Goal: Task Accomplishment & Management: Complete application form

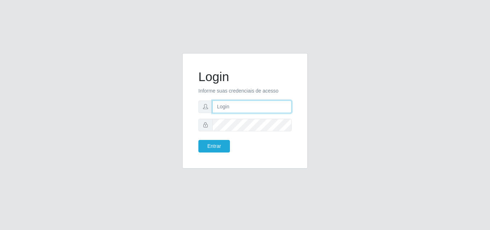
click at [220, 105] on input "text" at bounding box center [251, 106] width 79 height 13
type input "c"
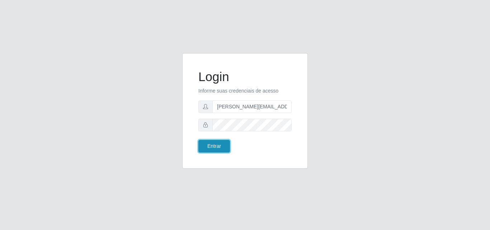
click at [212, 149] on button "Entrar" at bounding box center [214, 146] width 32 height 13
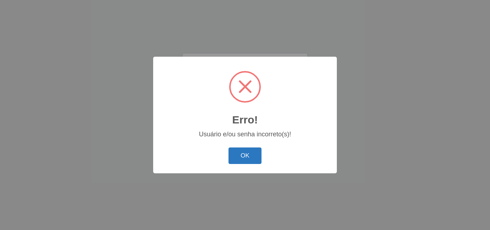
click at [249, 151] on button "OK" at bounding box center [244, 155] width 33 height 17
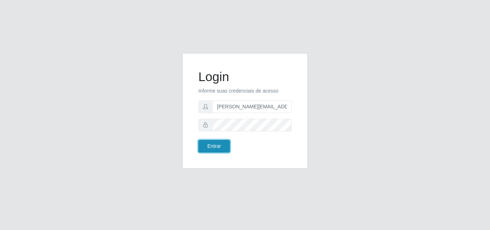
click at [216, 145] on button "Entrar" at bounding box center [214, 146] width 32 height 13
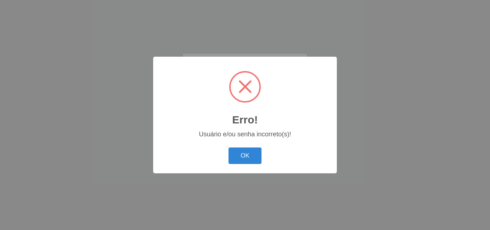
click at [242, 146] on div "OK Cancel" at bounding box center [244, 155] width 169 height 20
click at [242, 152] on button "OK" at bounding box center [244, 155] width 33 height 17
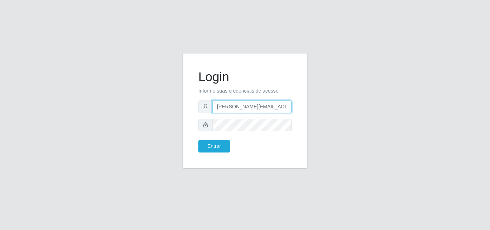
click at [273, 112] on input "[PERSON_NAME][EMAIL_ADDRESS][DOMAIN_NAME]" at bounding box center [251, 106] width 79 height 13
click at [272, 112] on input "[PERSON_NAME][EMAIL_ADDRESS][DOMAIN_NAME]" at bounding box center [251, 106] width 79 height 13
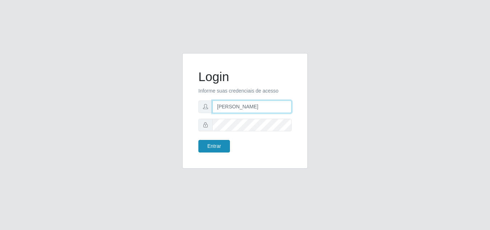
type input "[PERSON_NAME]"
click at [218, 149] on button "Entrar" at bounding box center [214, 146] width 32 height 13
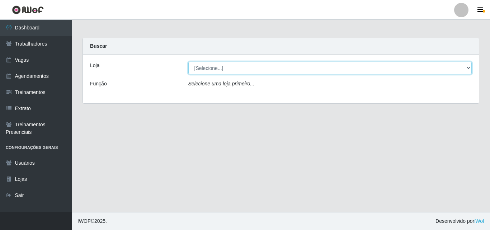
click at [321, 72] on select "[Selecione...] Supermercado Compre Bem - Itabaiana" at bounding box center [330, 68] width 284 height 13
select select "264"
click at [188, 62] on select "[Selecione...] Supermercado Compre Bem - Itabaiana" at bounding box center [330, 68] width 284 height 13
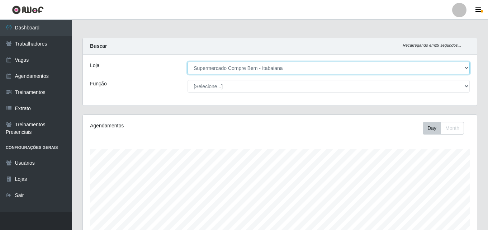
scroll to position [149, 394]
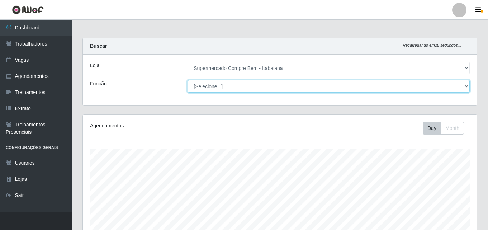
click at [260, 88] on select "[Selecione...] ASG ASG + ASG ++ Auxiliar de Estacionamento Auxiliar de Estacion…" at bounding box center [329, 86] width 282 height 13
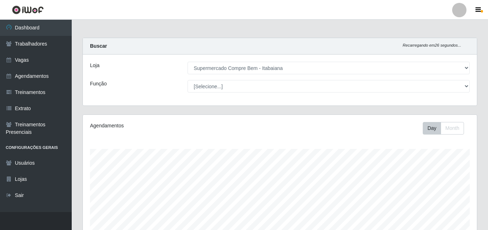
click at [131, 138] on div "Agendamentos Day Month" at bounding box center [280, 189] width 394 height 149
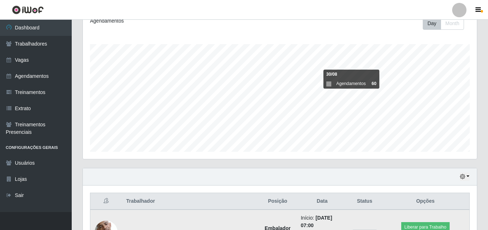
scroll to position [89, 0]
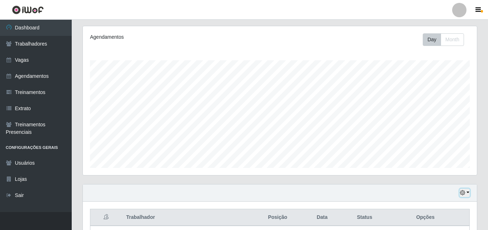
click at [467, 193] on button "button" at bounding box center [465, 193] width 10 height 8
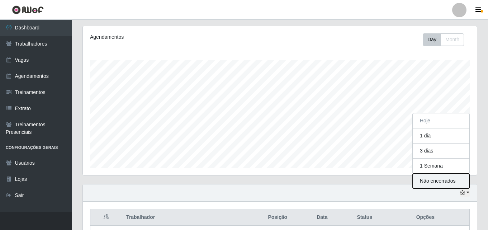
click at [443, 179] on button "Não encerrados" at bounding box center [441, 181] width 57 height 15
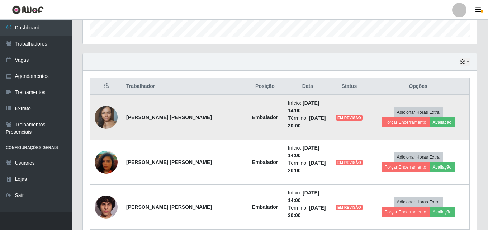
scroll to position [155, 0]
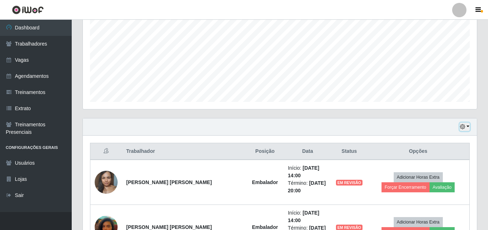
click at [464, 129] on icon "button" at bounding box center [462, 126] width 5 height 5
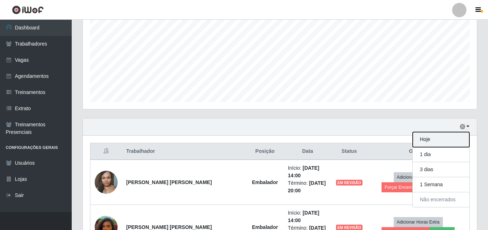
click at [426, 144] on button "Hoje" at bounding box center [441, 139] width 57 height 15
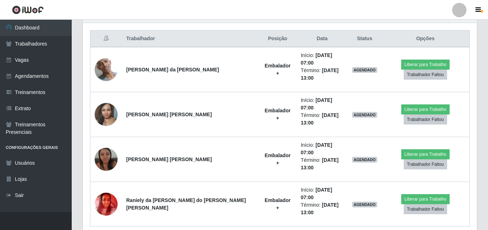
scroll to position [268, 0]
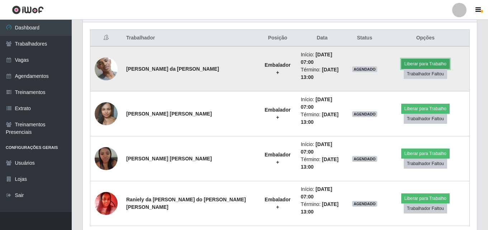
click at [436, 59] on button "Liberar para Trabalho" at bounding box center [425, 64] width 48 height 10
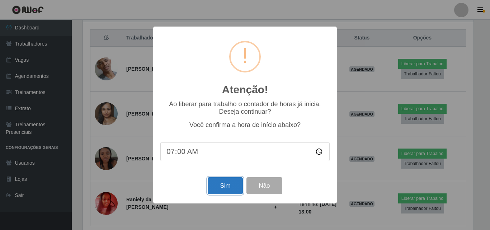
click at [222, 184] on button "Sim" at bounding box center [225, 185] width 35 height 17
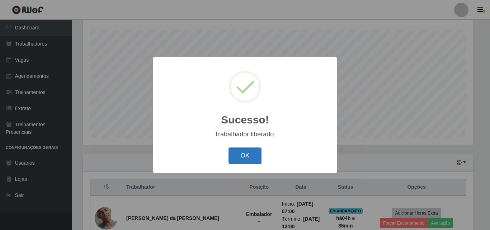
click at [249, 149] on button "OK" at bounding box center [244, 155] width 33 height 17
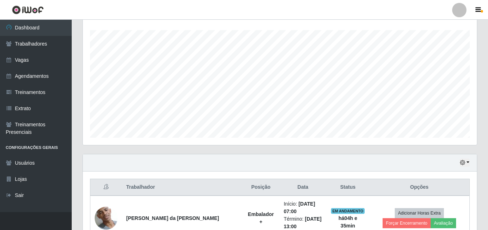
scroll to position [298, 0]
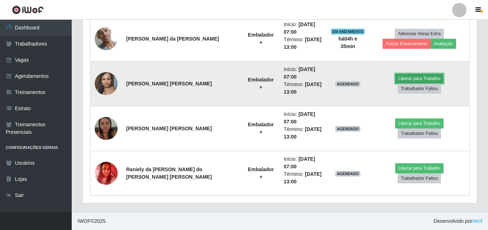
click at [405, 84] on button "Liberar para Trabalho" at bounding box center [419, 79] width 48 height 10
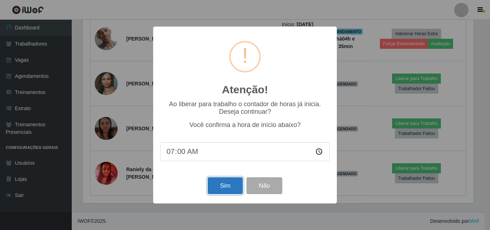
click at [224, 188] on button "Sim" at bounding box center [225, 185] width 35 height 17
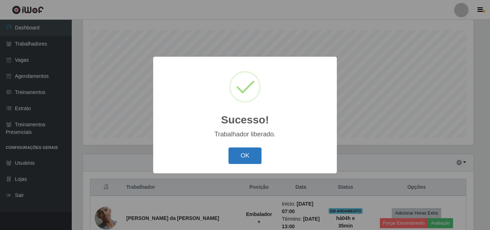
click at [255, 158] on button "OK" at bounding box center [244, 155] width 33 height 17
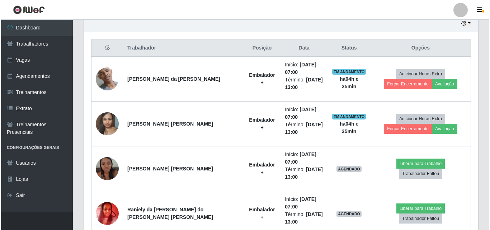
scroll to position [262, 0]
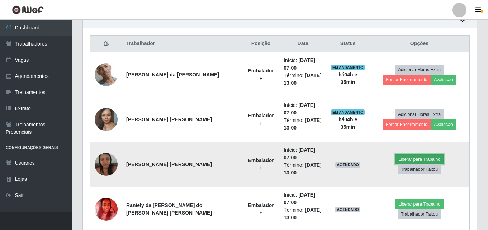
click at [396, 164] on button "Liberar para Trabalho" at bounding box center [419, 159] width 48 height 10
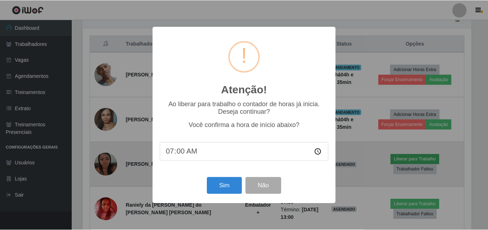
scroll to position [149, 391]
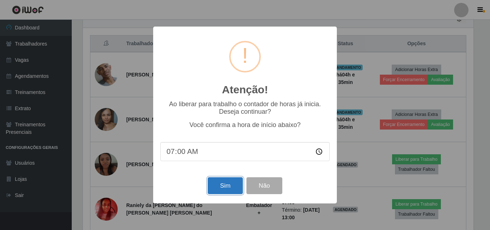
click at [221, 190] on button "Sim" at bounding box center [225, 185] width 35 height 17
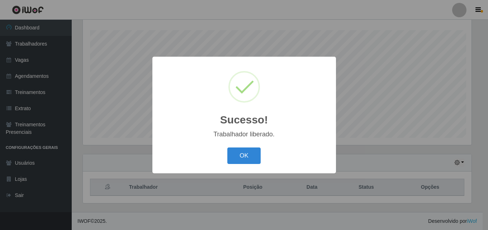
scroll to position [0, 0]
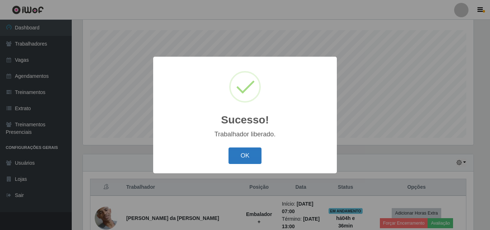
click at [240, 161] on button "OK" at bounding box center [244, 155] width 33 height 17
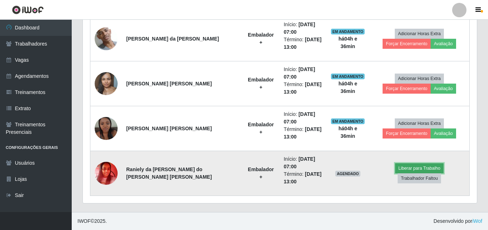
click at [395, 173] on button "Liberar para Trabalho" at bounding box center [419, 168] width 48 height 10
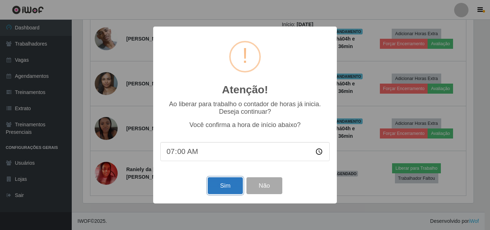
click at [224, 192] on button "Sim" at bounding box center [225, 185] width 35 height 17
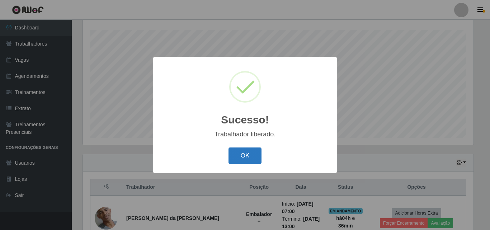
click at [245, 162] on button "OK" at bounding box center [244, 155] width 33 height 17
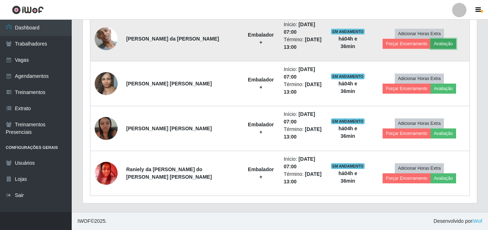
click at [431, 44] on button "Avaliação" at bounding box center [443, 44] width 25 height 10
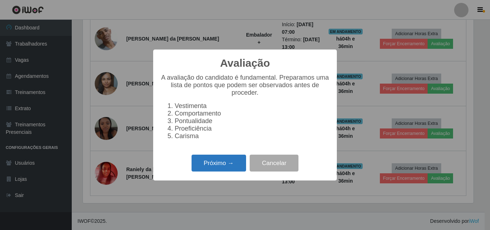
click at [214, 168] on button "Próximo →" at bounding box center [219, 163] width 55 height 17
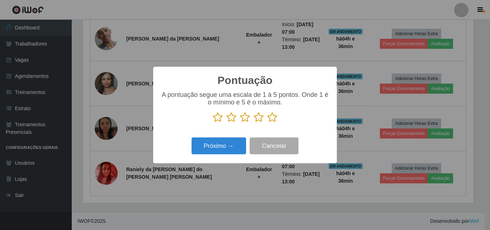
click at [255, 119] on icon at bounding box center [259, 117] width 10 height 11
click at [254, 123] on input "radio" at bounding box center [254, 123] width 0 height 0
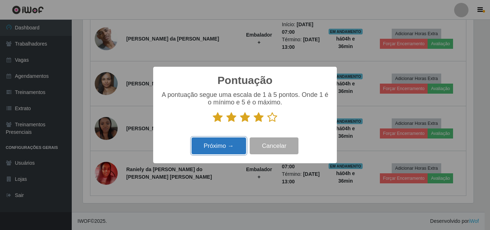
click at [227, 147] on button "Próximo →" at bounding box center [219, 145] width 55 height 17
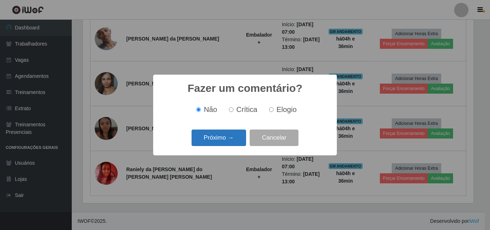
click at [222, 138] on button "Próximo →" at bounding box center [219, 137] width 55 height 17
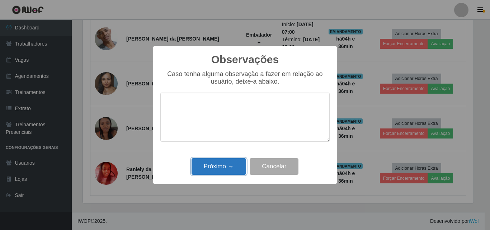
click at [221, 171] on button "Próximo →" at bounding box center [219, 166] width 55 height 17
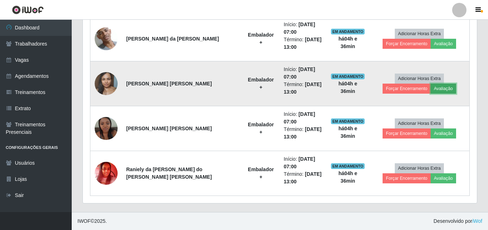
click at [431, 94] on button "Avaliação" at bounding box center [443, 89] width 25 height 10
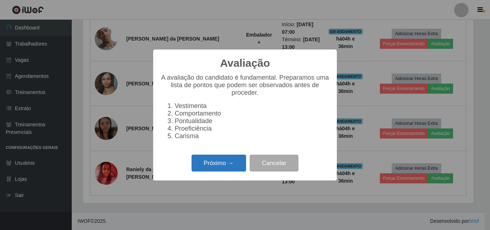
click at [222, 168] on button "Próximo →" at bounding box center [219, 163] width 55 height 17
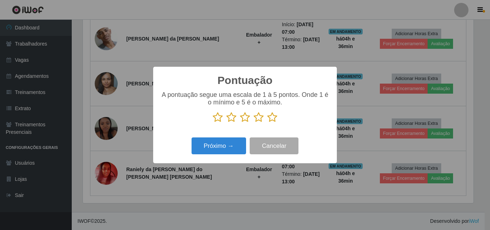
click at [259, 120] on icon at bounding box center [259, 117] width 10 height 11
click at [254, 123] on input "radio" at bounding box center [254, 123] width 0 height 0
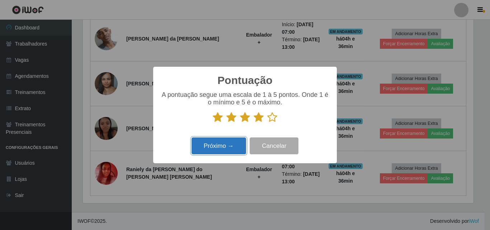
click at [219, 149] on button "Próximo →" at bounding box center [219, 145] width 55 height 17
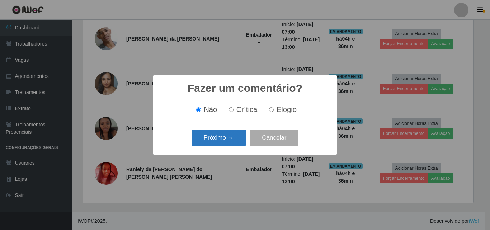
click at [208, 136] on button "Próximo →" at bounding box center [219, 137] width 55 height 17
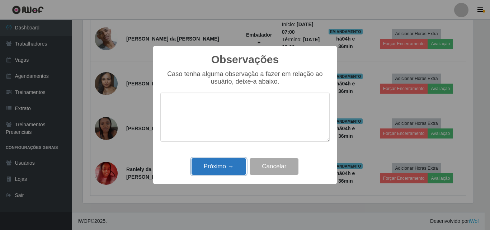
click at [227, 166] on button "Próximo →" at bounding box center [219, 166] width 55 height 17
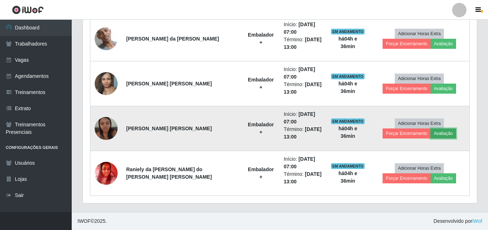
click at [431, 136] on button "Avaliação" at bounding box center [443, 133] width 25 height 10
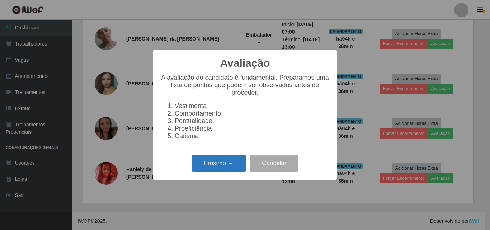
click at [225, 167] on button "Próximo →" at bounding box center [219, 163] width 55 height 17
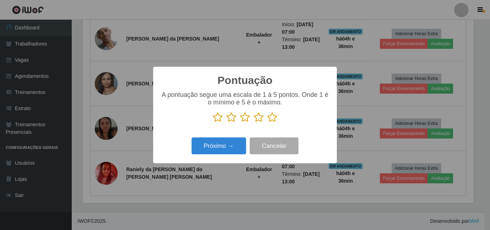
click at [260, 118] on icon at bounding box center [259, 117] width 10 height 11
click at [254, 123] on input "radio" at bounding box center [254, 123] width 0 height 0
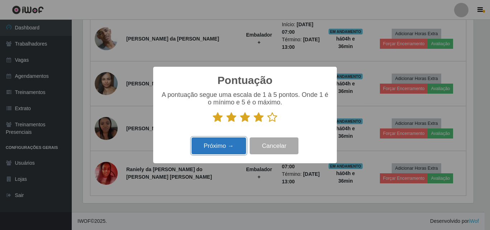
click at [218, 148] on button "Próximo →" at bounding box center [219, 145] width 55 height 17
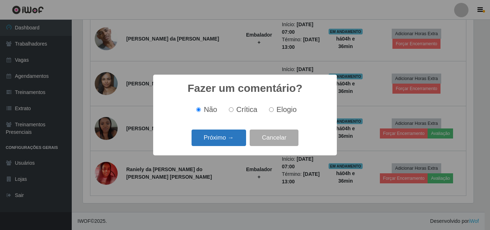
click at [220, 141] on button "Próximo →" at bounding box center [219, 137] width 55 height 17
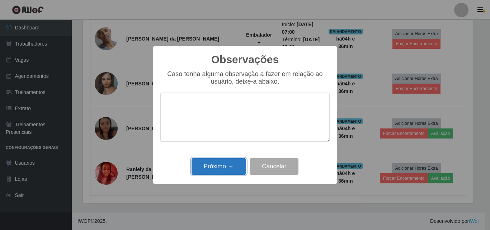
click at [221, 167] on button "Próximo →" at bounding box center [219, 166] width 55 height 17
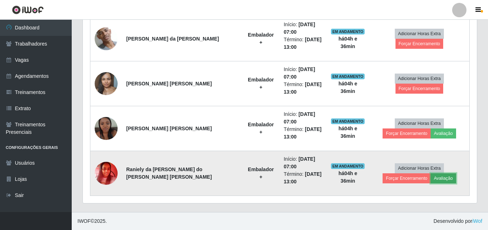
click at [431, 183] on button "Avaliação" at bounding box center [443, 178] width 25 height 10
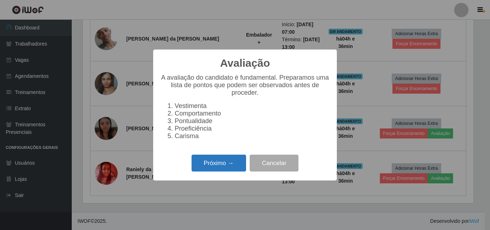
click at [220, 161] on button "Próximo →" at bounding box center [219, 163] width 55 height 17
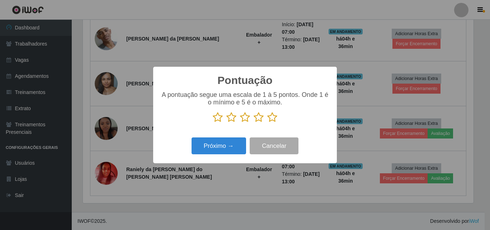
click at [259, 120] on icon at bounding box center [259, 117] width 10 height 11
click at [254, 123] on input "radio" at bounding box center [254, 123] width 0 height 0
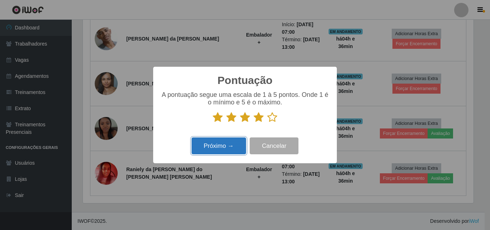
click at [214, 144] on button "Próximo →" at bounding box center [219, 145] width 55 height 17
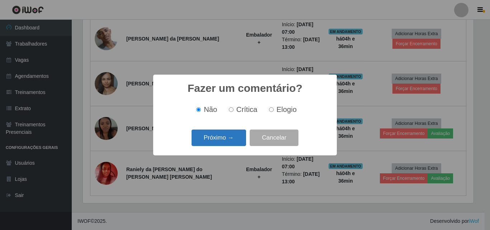
click at [217, 141] on button "Próximo →" at bounding box center [219, 137] width 55 height 17
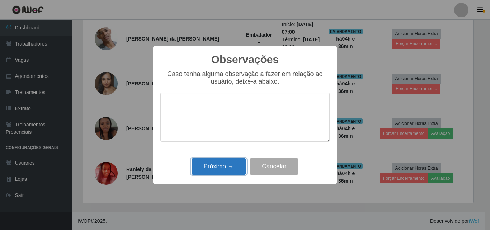
click at [218, 167] on button "Próximo →" at bounding box center [219, 166] width 55 height 17
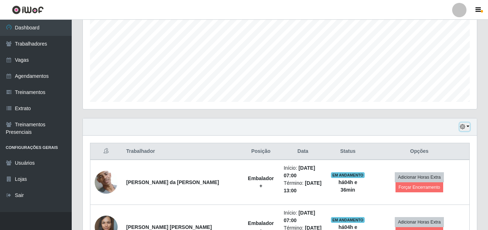
click at [461, 126] on icon "button" at bounding box center [462, 126] width 5 height 5
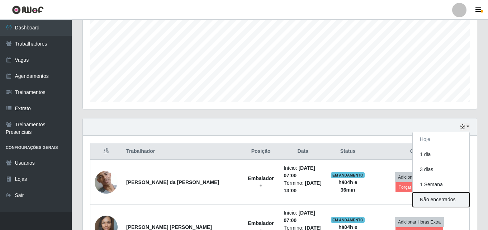
click at [424, 200] on button "Não encerrados" at bounding box center [441, 199] width 57 height 15
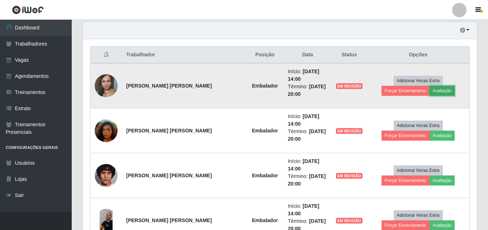
click at [430, 94] on button "Avaliação" at bounding box center [442, 91] width 25 height 10
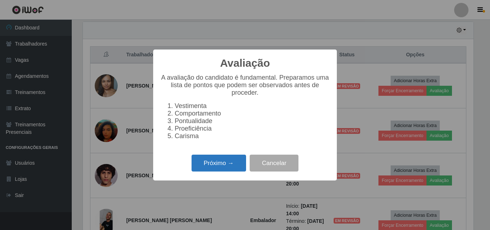
click at [202, 171] on button "Próximo →" at bounding box center [219, 163] width 55 height 17
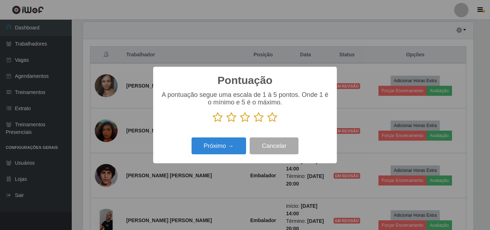
click at [255, 121] on icon at bounding box center [259, 117] width 10 height 11
click at [254, 123] on input "radio" at bounding box center [254, 123] width 0 height 0
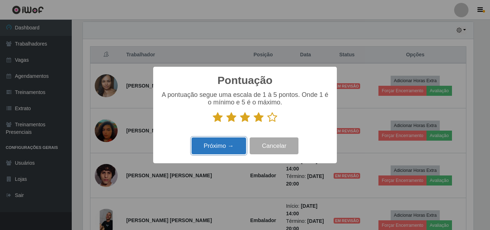
click at [224, 140] on button "Próximo →" at bounding box center [219, 145] width 55 height 17
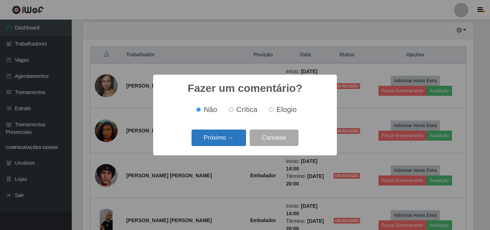
click at [221, 141] on button "Próximo →" at bounding box center [219, 137] width 55 height 17
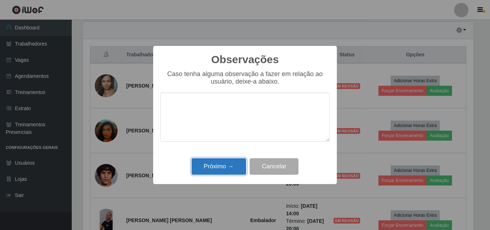
click at [222, 169] on button "Próximo →" at bounding box center [219, 166] width 55 height 17
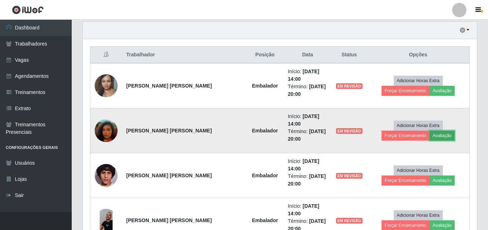
click at [430, 137] on button "Avaliação" at bounding box center [442, 136] width 25 height 10
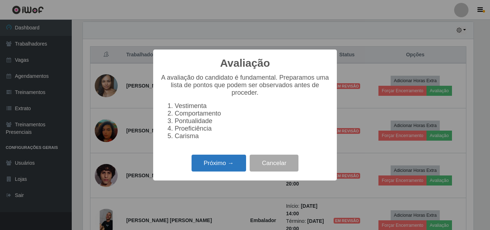
click at [207, 168] on button "Próximo →" at bounding box center [219, 163] width 55 height 17
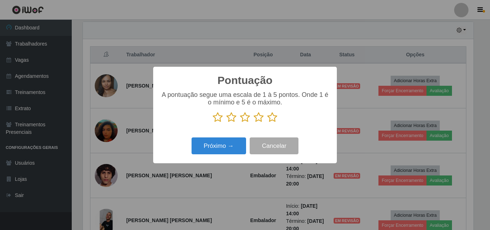
click at [259, 120] on icon at bounding box center [259, 117] width 10 height 11
click at [254, 123] on input "radio" at bounding box center [254, 123] width 0 height 0
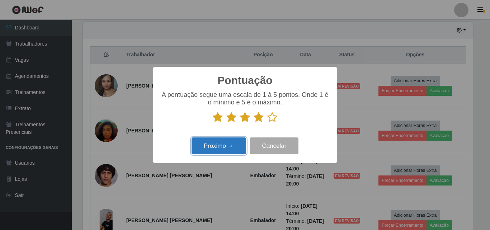
click at [222, 144] on button "Próximo →" at bounding box center [219, 145] width 55 height 17
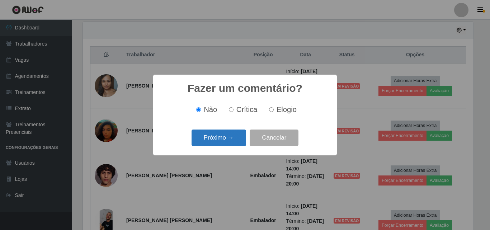
click at [222, 141] on button "Próximo →" at bounding box center [219, 137] width 55 height 17
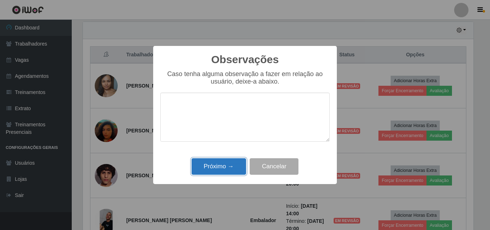
click at [221, 168] on button "Próximo →" at bounding box center [219, 166] width 55 height 17
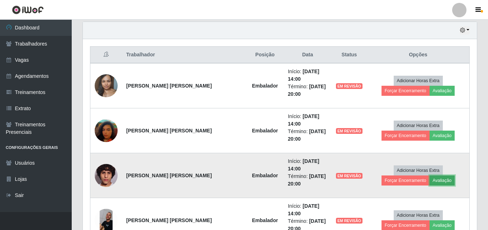
click at [430, 181] on button "Avaliação" at bounding box center [442, 180] width 25 height 10
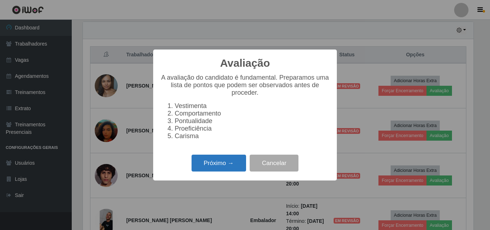
click at [213, 170] on button "Próximo →" at bounding box center [219, 163] width 55 height 17
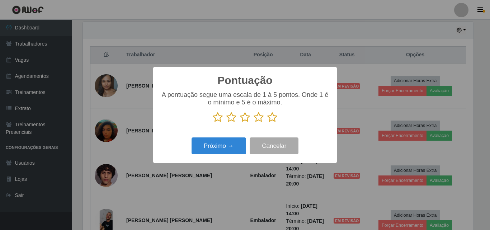
click at [255, 121] on icon at bounding box center [259, 117] width 10 height 11
click at [254, 123] on input "radio" at bounding box center [254, 123] width 0 height 0
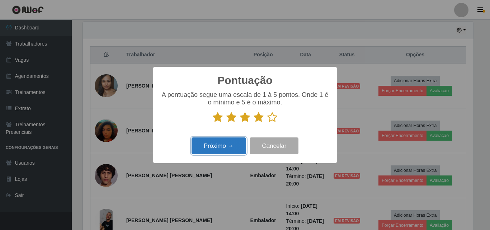
click at [233, 142] on button "Próximo →" at bounding box center [219, 145] width 55 height 17
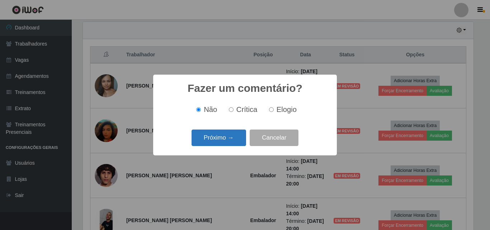
click at [231, 143] on button "Próximo →" at bounding box center [219, 137] width 55 height 17
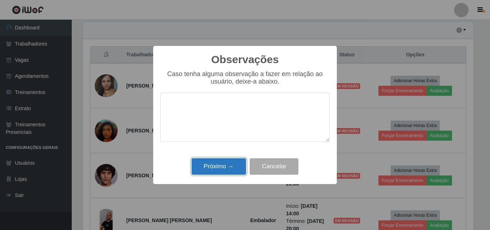
click at [222, 166] on button "Próximo →" at bounding box center [219, 166] width 55 height 17
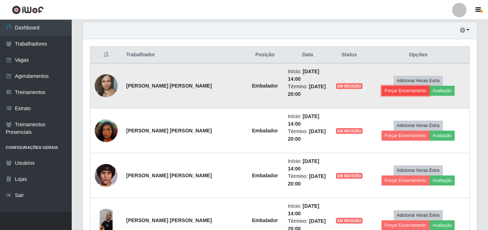
click at [430, 86] on button "Forçar Encerramento" at bounding box center [406, 91] width 48 height 10
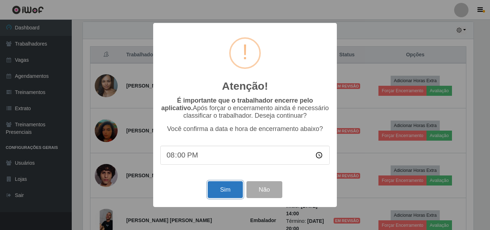
click at [229, 192] on button "Sim" at bounding box center [225, 189] width 35 height 17
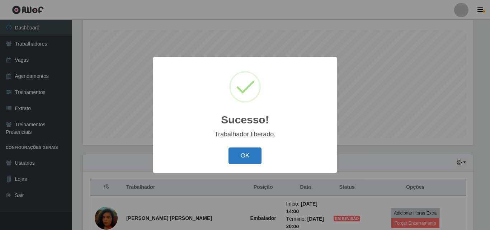
click at [246, 155] on button "OK" at bounding box center [244, 155] width 33 height 17
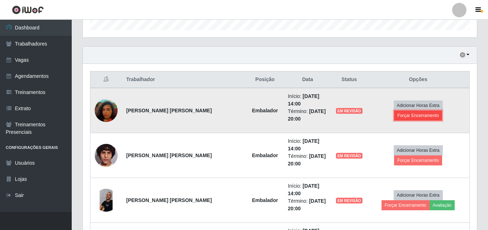
click at [442, 114] on button "Forçar Encerramento" at bounding box center [418, 115] width 48 height 10
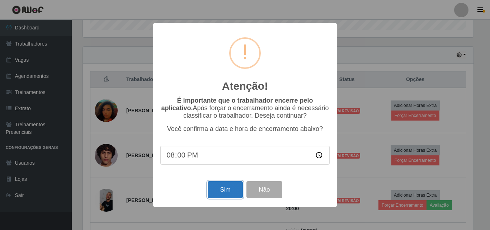
click at [230, 193] on button "Sim" at bounding box center [225, 189] width 35 height 17
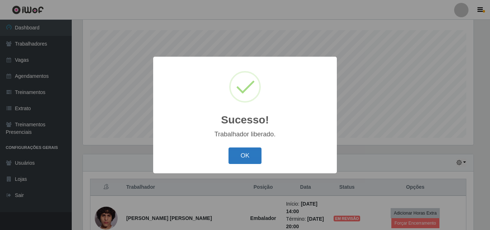
click at [233, 160] on button "OK" at bounding box center [244, 155] width 33 height 17
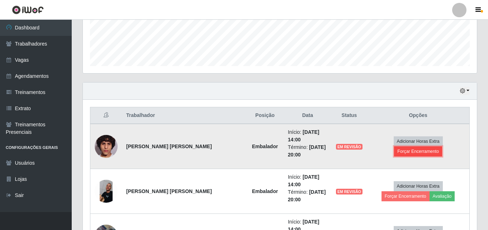
click at [442, 147] on button "Forçar Encerramento" at bounding box center [418, 151] width 48 height 10
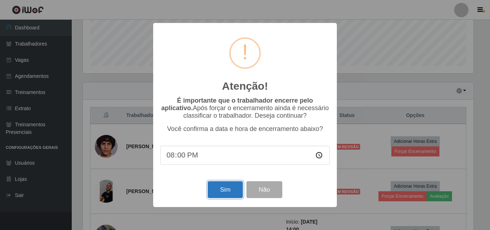
click at [221, 192] on button "Sim" at bounding box center [225, 189] width 35 height 17
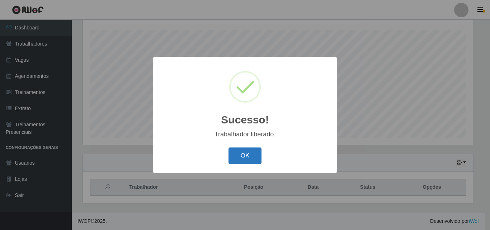
click at [238, 160] on button "OK" at bounding box center [244, 155] width 33 height 17
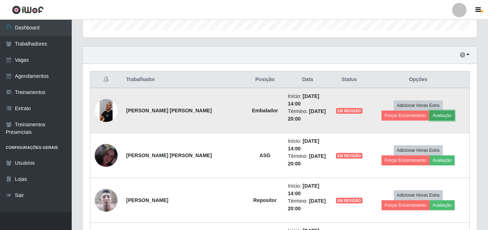
click at [430, 116] on button "Avaliação" at bounding box center [442, 115] width 25 height 10
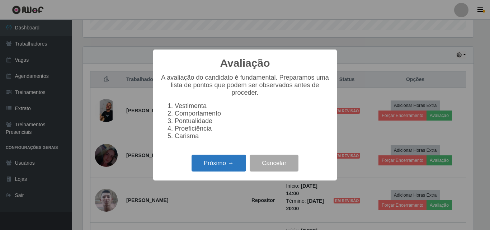
click at [212, 167] on button "Próximo →" at bounding box center [219, 163] width 55 height 17
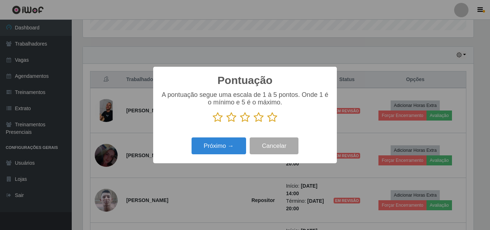
click at [257, 120] on icon at bounding box center [259, 117] width 10 height 11
click at [254, 123] on input "radio" at bounding box center [254, 123] width 0 height 0
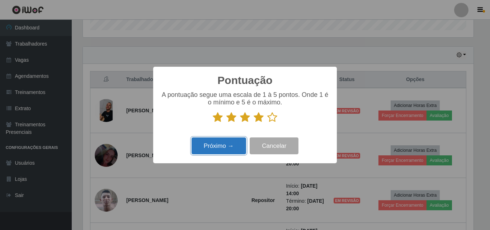
click at [222, 151] on button "Próximo →" at bounding box center [219, 145] width 55 height 17
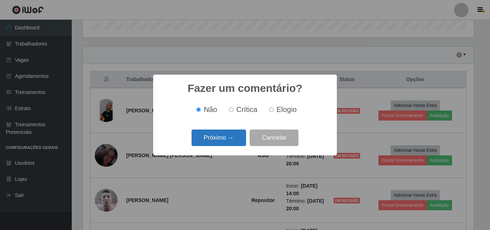
click at [221, 137] on button "Próximo →" at bounding box center [219, 137] width 55 height 17
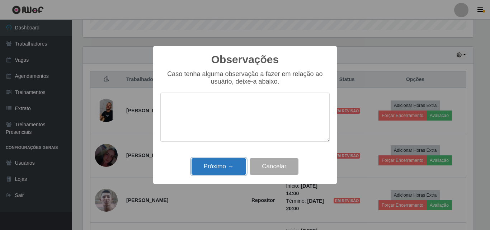
click at [214, 167] on button "Próximo →" at bounding box center [219, 166] width 55 height 17
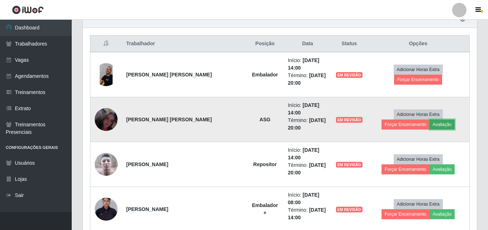
click at [430, 127] on button "Avaliação" at bounding box center [442, 124] width 25 height 10
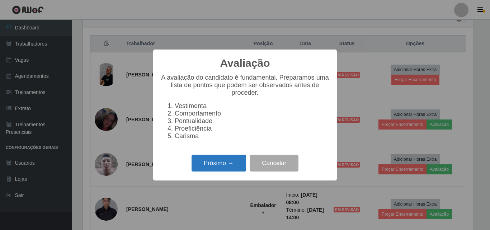
click at [212, 166] on button "Próximo →" at bounding box center [219, 163] width 55 height 17
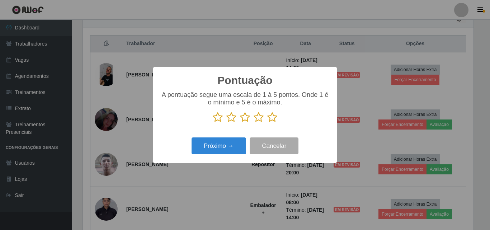
click at [256, 119] on icon at bounding box center [259, 117] width 10 height 11
click at [254, 123] on input "radio" at bounding box center [254, 123] width 0 height 0
click at [274, 119] on icon at bounding box center [272, 117] width 10 height 11
click at [267, 123] on input "radio" at bounding box center [267, 123] width 0 height 0
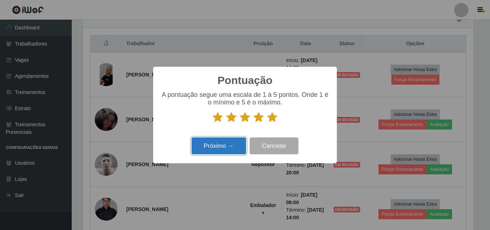
click at [228, 144] on button "Próximo →" at bounding box center [219, 145] width 55 height 17
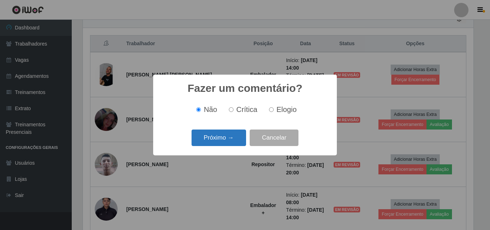
click at [228, 140] on button "Próximo →" at bounding box center [219, 137] width 55 height 17
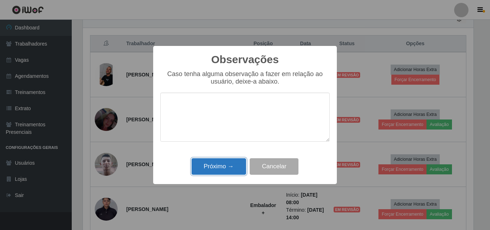
click at [230, 164] on button "Próximo →" at bounding box center [219, 166] width 55 height 17
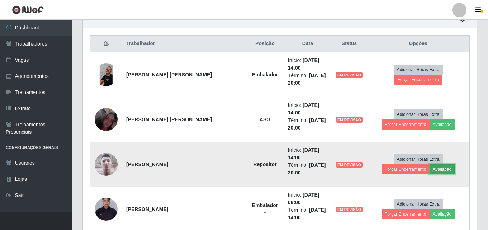
click at [430, 172] on button "Avaliação" at bounding box center [442, 169] width 25 height 10
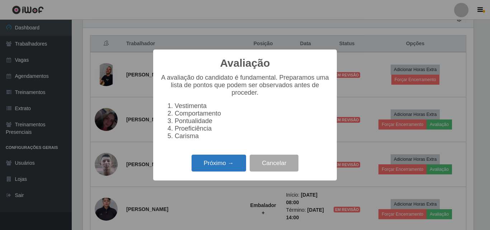
click at [230, 161] on button "Próximo →" at bounding box center [219, 163] width 55 height 17
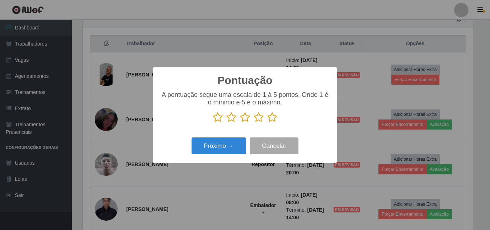
click at [261, 117] on icon at bounding box center [259, 117] width 10 height 11
click at [254, 123] on input "radio" at bounding box center [254, 123] width 0 height 0
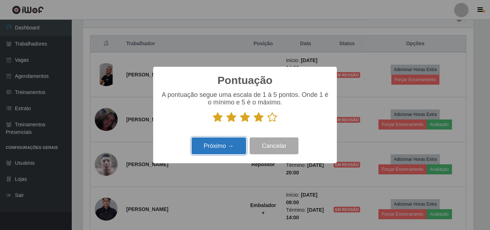
click at [221, 152] on button "Próximo →" at bounding box center [219, 145] width 55 height 17
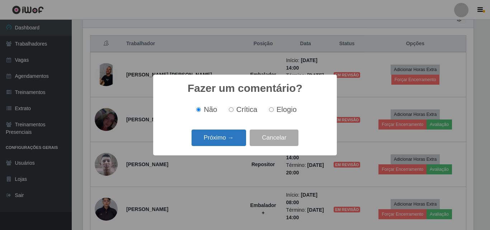
click at [220, 142] on button "Próximo →" at bounding box center [219, 137] width 55 height 17
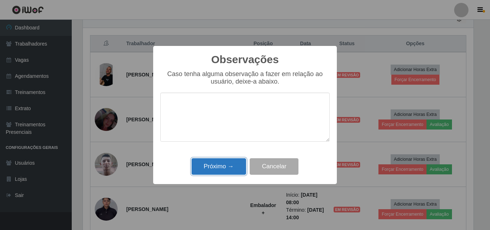
click at [214, 166] on button "Próximo →" at bounding box center [219, 166] width 55 height 17
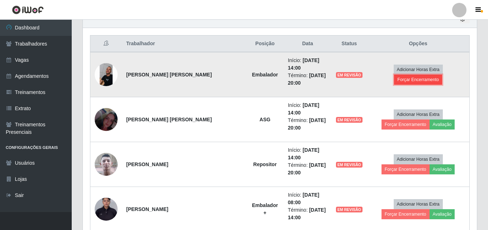
click at [442, 75] on button "Forçar Encerramento" at bounding box center [418, 80] width 48 height 10
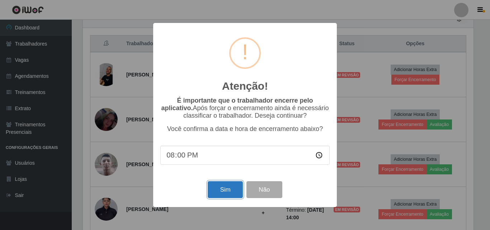
click at [220, 195] on button "Sim" at bounding box center [225, 189] width 35 height 17
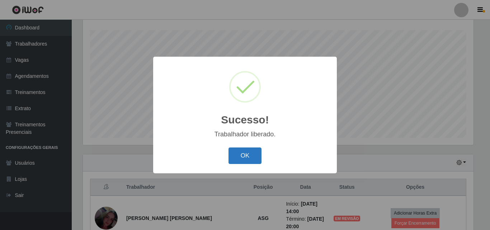
click at [242, 158] on button "OK" at bounding box center [244, 155] width 33 height 17
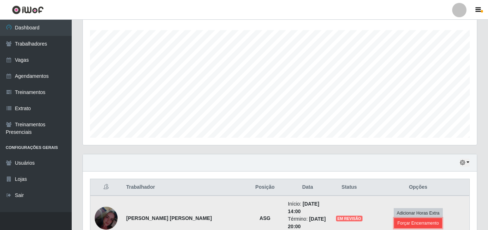
click at [442, 219] on button "Forçar Encerramento" at bounding box center [418, 223] width 48 height 10
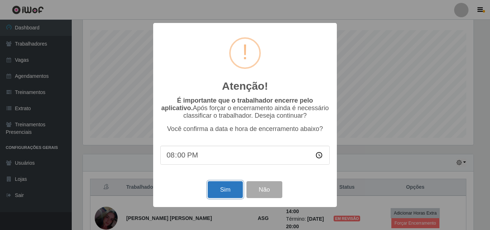
click at [224, 190] on button "Sim" at bounding box center [225, 189] width 35 height 17
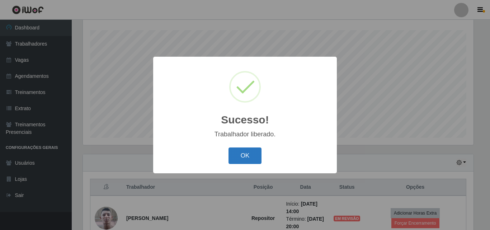
click at [238, 158] on button "OK" at bounding box center [244, 155] width 33 height 17
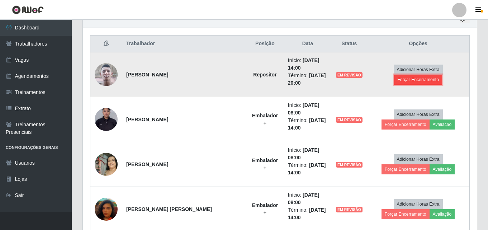
click at [442, 75] on button "Forçar Encerramento" at bounding box center [418, 80] width 48 height 10
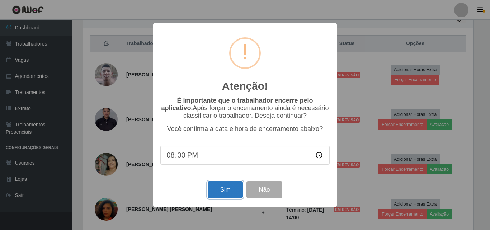
click at [232, 194] on button "Sim" at bounding box center [225, 189] width 35 height 17
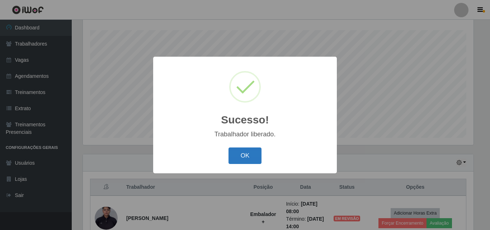
click at [240, 151] on button "OK" at bounding box center [244, 155] width 33 height 17
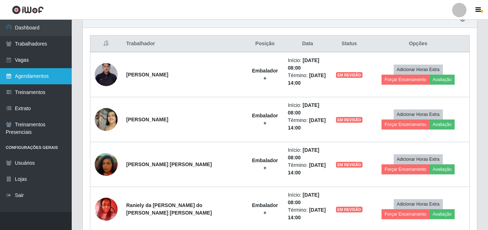
click at [41, 80] on link "Agendamentos" at bounding box center [36, 76] width 72 height 16
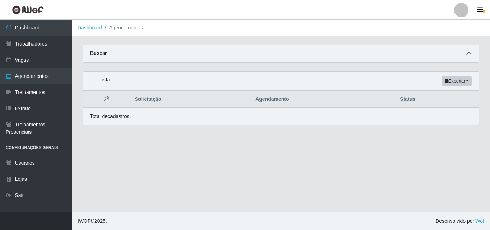
click at [471, 55] on icon at bounding box center [468, 53] width 5 height 5
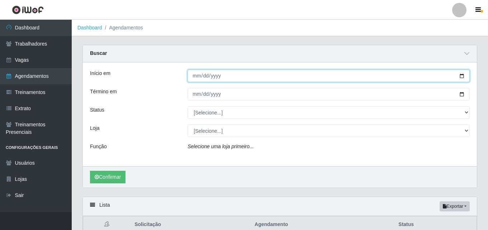
click at [463, 76] on input "Início em" at bounding box center [329, 76] width 282 height 13
type input "[DATE]"
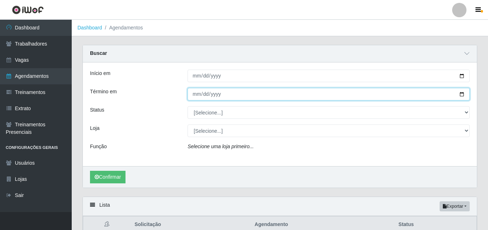
click at [462, 94] on input "Término em" at bounding box center [329, 94] width 282 height 13
type input "[DATE]"
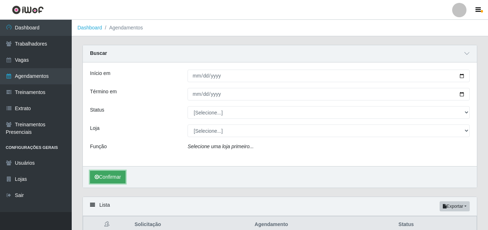
click at [100, 178] on button "Confirmar" at bounding box center [108, 177] width 36 height 13
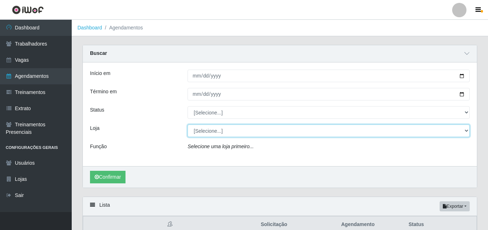
click at [230, 126] on select "[Selecione...] Supermercado Compre Bem - Itabaiana" at bounding box center [329, 130] width 282 height 13
select select "264"
click at [188, 125] on select "[Selecione...] Supermercado Compre Bem - Itabaiana" at bounding box center [329, 130] width 282 height 13
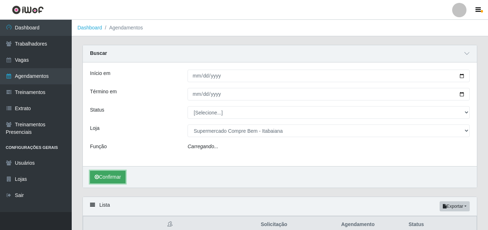
click at [114, 179] on button "Confirmar" at bounding box center [108, 177] width 36 height 13
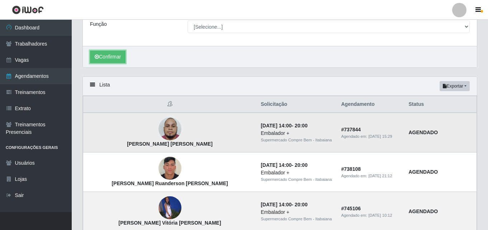
scroll to position [134, 0]
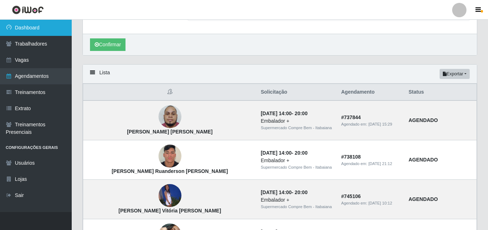
click at [42, 26] on link "Dashboard" at bounding box center [36, 28] width 72 height 16
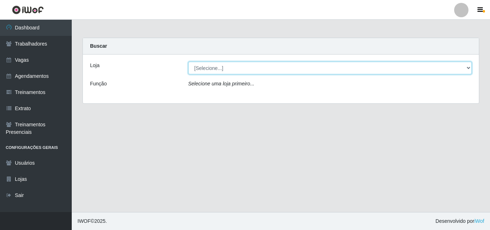
click at [367, 71] on select "[Selecione...] Supermercado Compre Bem - Itabaiana" at bounding box center [330, 68] width 284 height 13
select select "264"
click at [188, 62] on select "[Selecione...] Supermercado Compre Bem - Itabaiana" at bounding box center [330, 68] width 284 height 13
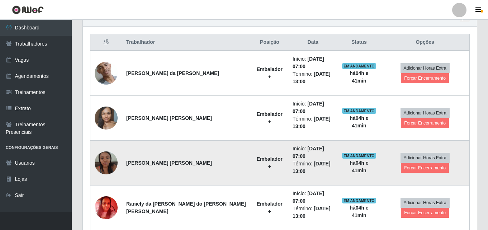
scroll to position [226, 0]
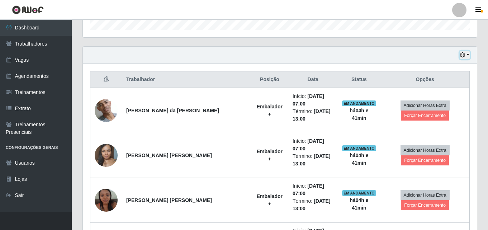
click at [461, 55] on icon "button" at bounding box center [462, 54] width 5 height 5
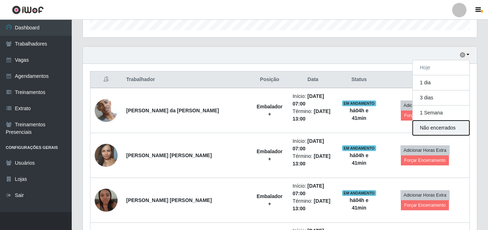
click at [456, 127] on button "Não encerrados" at bounding box center [441, 127] width 57 height 15
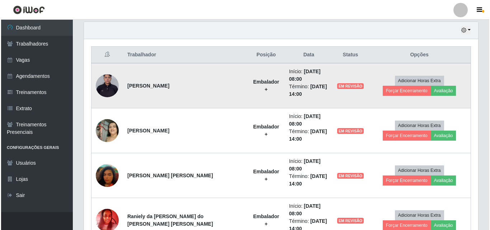
scroll to position [298, 0]
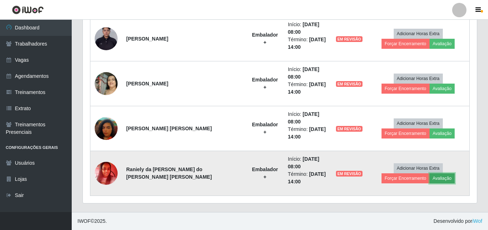
click at [430, 178] on button "Avaliação" at bounding box center [442, 178] width 25 height 10
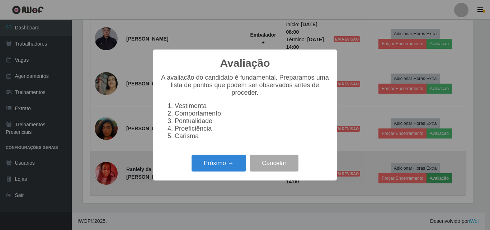
scroll to position [149, 391]
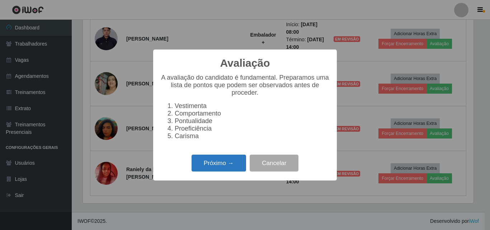
click at [210, 167] on button "Próximo →" at bounding box center [219, 163] width 55 height 17
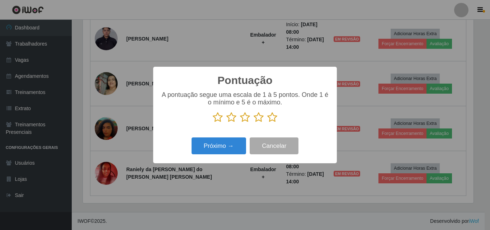
click at [255, 123] on icon at bounding box center [259, 117] width 10 height 11
click at [254, 123] on input "radio" at bounding box center [254, 123] width 0 height 0
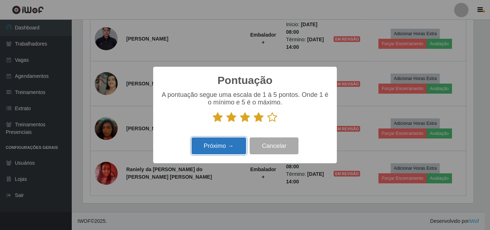
click at [229, 147] on button "Próximo →" at bounding box center [219, 145] width 55 height 17
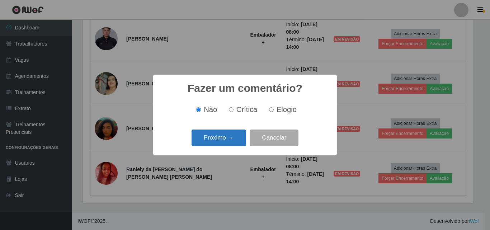
click at [230, 137] on button "Próximo →" at bounding box center [219, 137] width 55 height 17
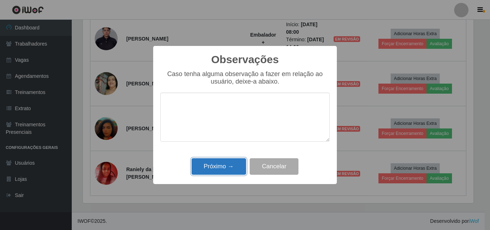
click at [225, 165] on button "Próximo →" at bounding box center [219, 166] width 55 height 17
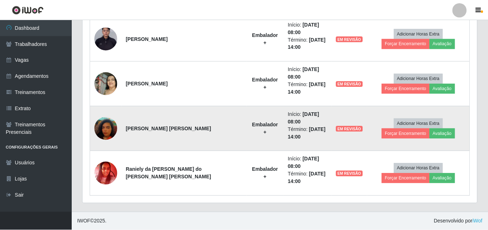
scroll to position [149, 394]
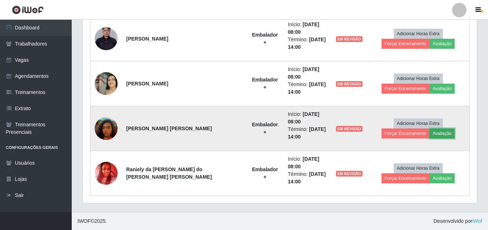
click at [430, 137] on button "Avaliação" at bounding box center [442, 133] width 25 height 10
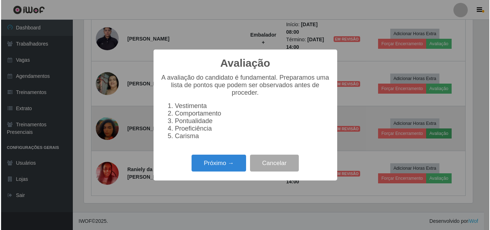
scroll to position [149, 391]
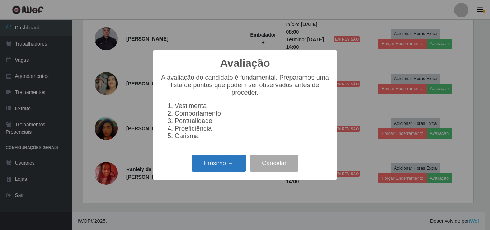
click at [213, 168] on button "Próximo →" at bounding box center [219, 163] width 55 height 17
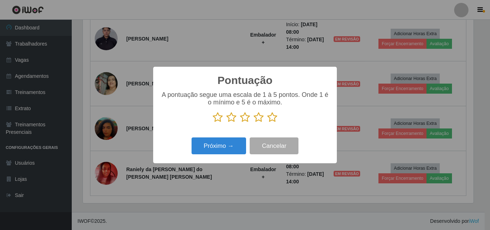
click at [260, 121] on icon at bounding box center [259, 117] width 10 height 11
click at [254, 123] on input "radio" at bounding box center [254, 123] width 0 height 0
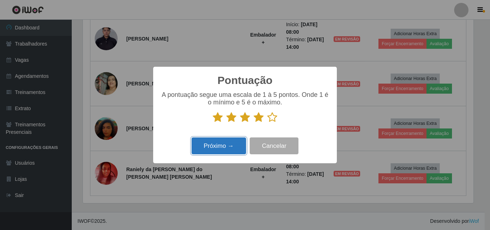
click at [224, 144] on button "Próximo →" at bounding box center [219, 145] width 55 height 17
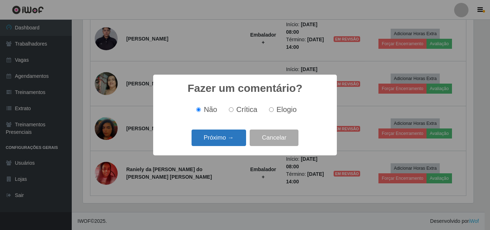
click at [224, 142] on button "Próximo →" at bounding box center [219, 137] width 55 height 17
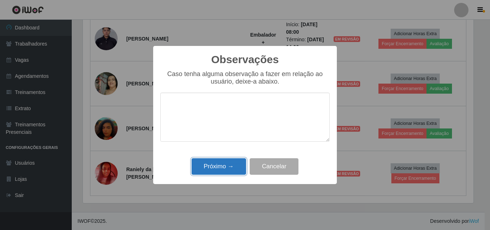
click at [225, 166] on button "Próximo →" at bounding box center [219, 166] width 55 height 17
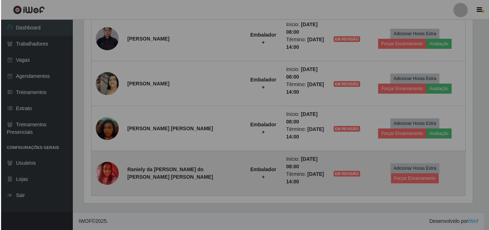
scroll to position [149, 394]
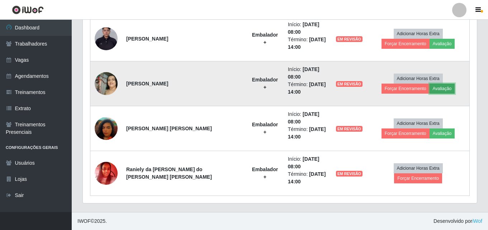
click at [430, 91] on button "Avaliação" at bounding box center [442, 89] width 25 height 10
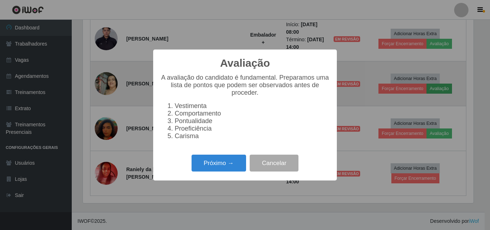
scroll to position [149, 391]
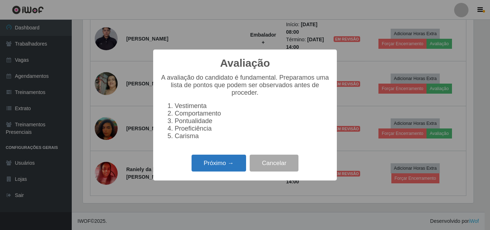
click at [214, 170] on button "Próximo →" at bounding box center [219, 163] width 55 height 17
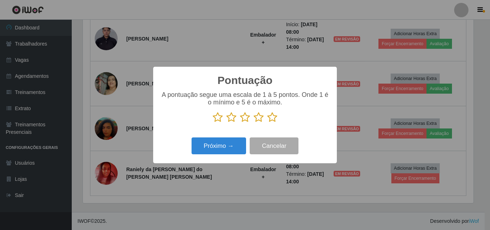
scroll to position [358476, 358234]
click at [261, 120] on icon at bounding box center [259, 117] width 10 height 11
click at [254, 123] on input "radio" at bounding box center [254, 123] width 0 height 0
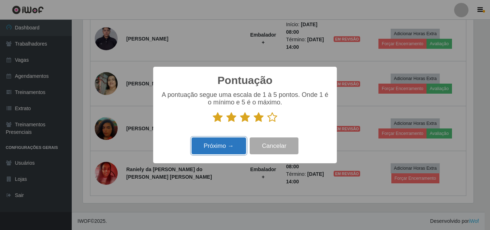
click at [232, 143] on button "Próximo →" at bounding box center [219, 145] width 55 height 17
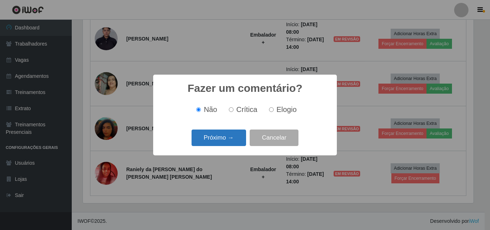
click at [231, 140] on button "Próximo →" at bounding box center [219, 137] width 55 height 17
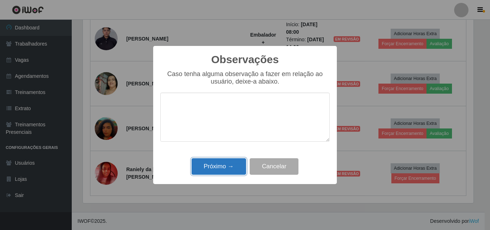
click at [227, 163] on button "Próximo →" at bounding box center [219, 166] width 55 height 17
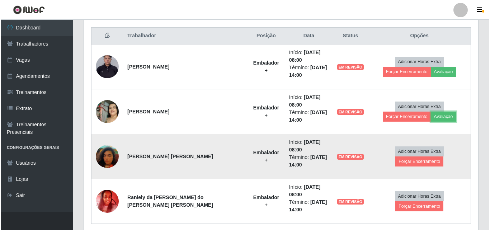
scroll to position [262, 0]
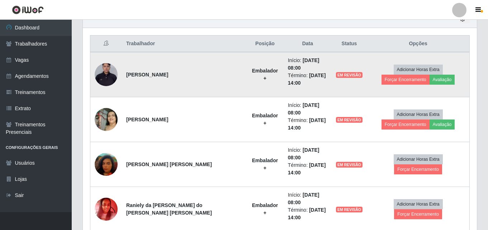
click at [418, 86] on td "Adicionar Horas Extra Forçar Encerramento Avaliação" at bounding box center [418, 74] width 103 height 45
click at [430, 81] on button "Avaliação" at bounding box center [442, 80] width 25 height 10
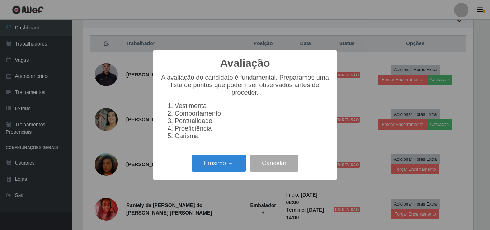
scroll to position [149, 391]
click at [223, 164] on button "Próximo →" at bounding box center [219, 163] width 55 height 17
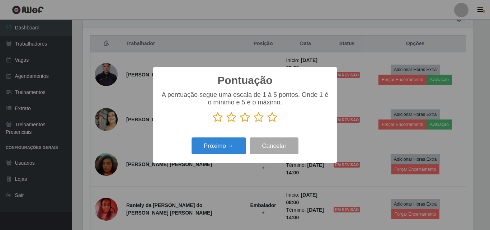
click at [262, 118] on icon at bounding box center [259, 117] width 10 height 11
click at [254, 123] on input "radio" at bounding box center [254, 123] width 0 height 0
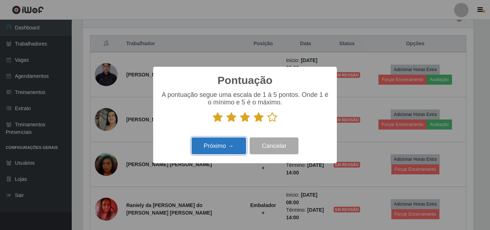
click at [220, 145] on button "Próximo →" at bounding box center [219, 145] width 55 height 17
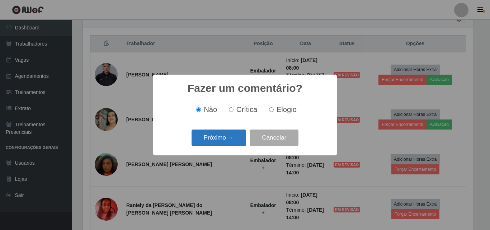
click at [227, 141] on button "Próximo →" at bounding box center [219, 137] width 55 height 17
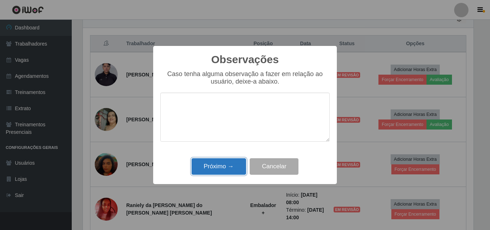
click at [240, 161] on button "Próximo →" at bounding box center [219, 166] width 55 height 17
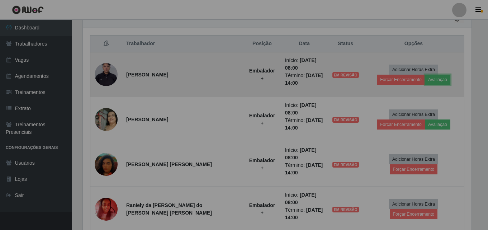
scroll to position [149, 394]
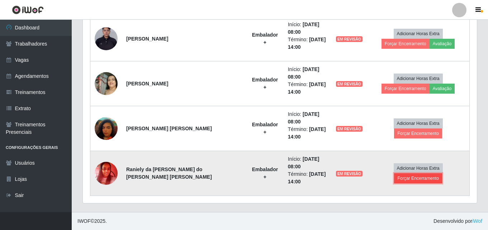
click at [442, 173] on button "Forçar Encerramento" at bounding box center [418, 178] width 48 height 10
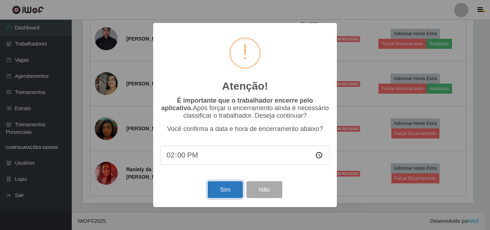
click at [222, 193] on button "Sim" at bounding box center [225, 189] width 35 height 17
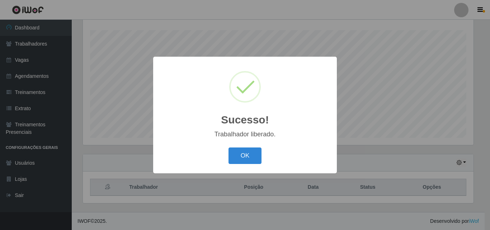
click at [427, 127] on div "Sucesso! × Trabalhador liberado. OK Cancel" at bounding box center [245, 115] width 490 height 230
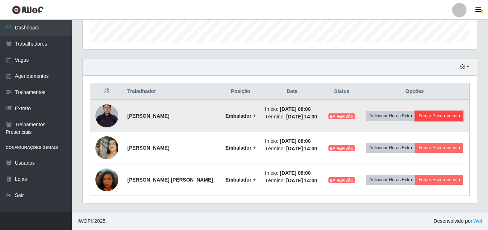
click at [426, 111] on button "Forçar Encerramento" at bounding box center [439, 116] width 48 height 10
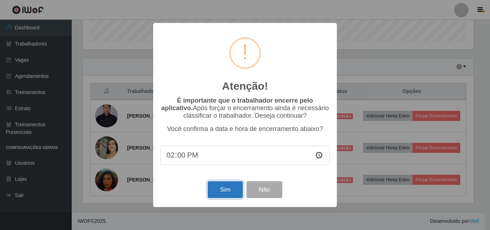
click at [223, 195] on button "Sim" at bounding box center [225, 189] width 35 height 17
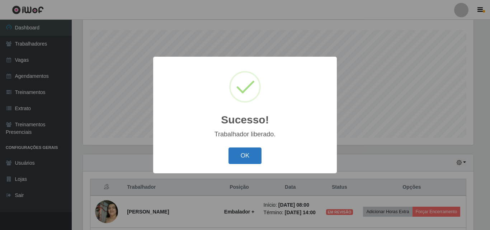
click at [250, 152] on button "OK" at bounding box center [244, 155] width 33 height 17
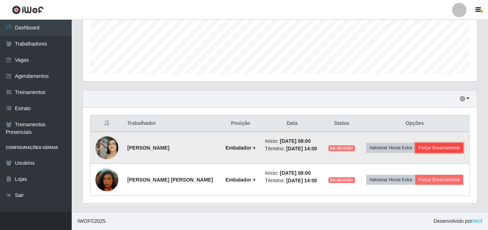
click at [420, 147] on button "Forçar Encerramento" at bounding box center [439, 148] width 48 height 10
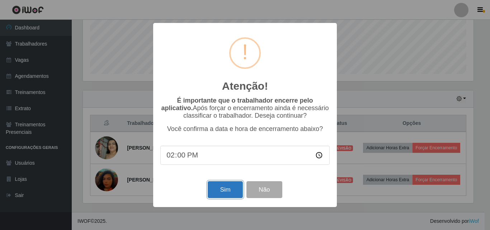
click at [228, 192] on button "Sim" at bounding box center [225, 189] width 35 height 17
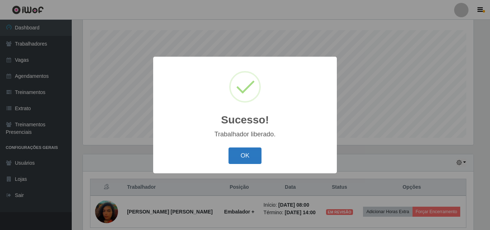
click at [240, 151] on button "OK" at bounding box center [244, 155] width 33 height 17
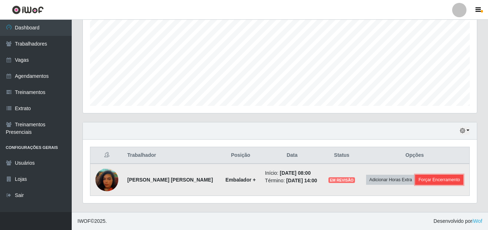
click at [415, 185] on button "Forçar Encerramento" at bounding box center [439, 180] width 48 height 10
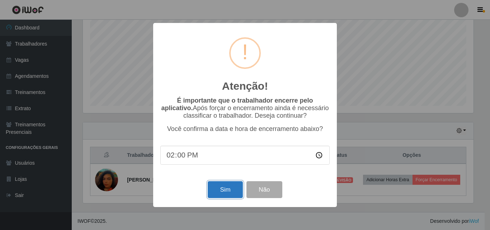
click at [227, 193] on button "Sim" at bounding box center [225, 189] width 35 height 17
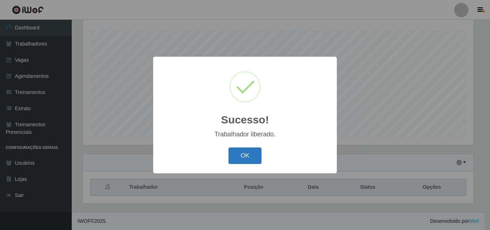
click at [251, 156] on button "OK" at bounding box center [244, 155] width 33 height 17
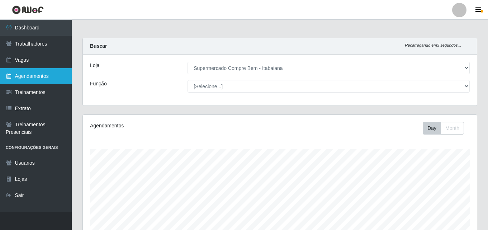
click at [39, 76] on link "Agendamentos" at bounding box center [36, 76] width 72 height 16
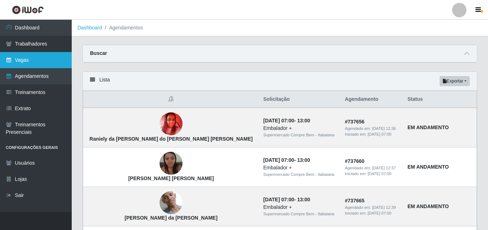
click at [25, 66] on link "Vagas" at bounding box center [36, 60] width 72 height 16
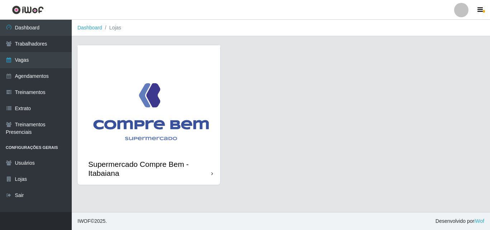
click at [166, 79] on img at bounding box center [148, 98] width 143 height 107
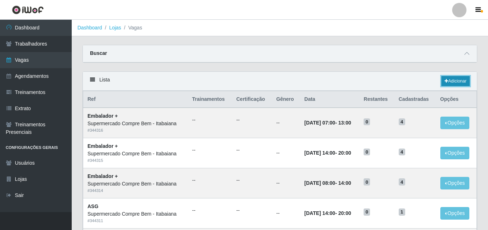
click at [458, 85] on link "Adicionar" at bounding box center [455, 81] width 28 height 10
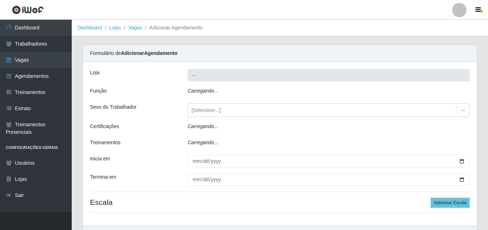
type input "Supermercado Compre Bem - Itabaiana"
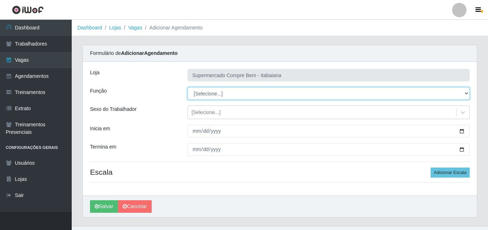
click at [231, 91] on select "[Selecione...] ASG ASG + ASG ++ Auxiliar de Estacionamento Auxiliar de Estacion…" at bounding box center [329, 93] width 282 height 13
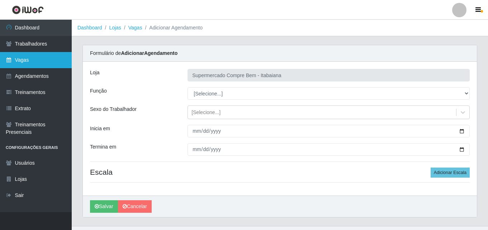
click at [9, 55] on link "Vagas" at bounding box center [36, 60] width 72 height 16
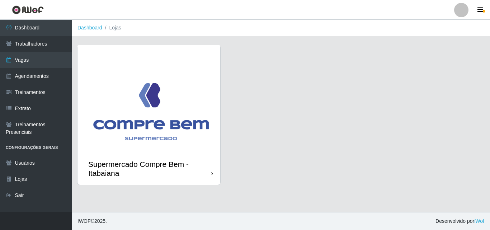
click at [162, 103] on img at bounding box center [148, 98] width 143 height 107
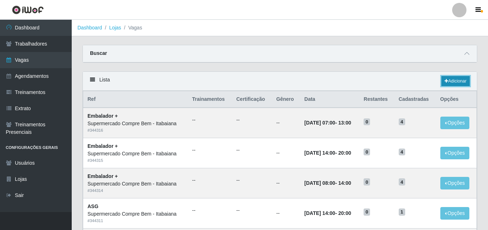
click at [464, 79] on link "Adicionar" at bounding box center [455, 81] width 28 height 10
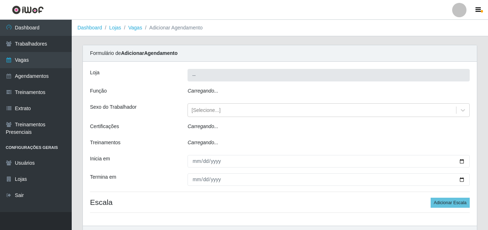
type input "Supermercado Compre Bem - Itabaiana"
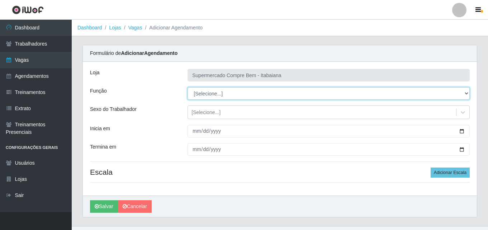
click at [218, 94] on select "[Selecione...] ASG ASG + ASG ++ Auxiliar de Estacionamento Auxiliar de Estacion…" at bounding box center [329, 93] width 282 height 13
select select "1"
click at [188, 87] on select "[Selecione...] ASG ASG + ASG ++ Auxiliar de Estacionamento Auxiliar de Estacion…" at bounding box center [329, 93] width 282 height 13
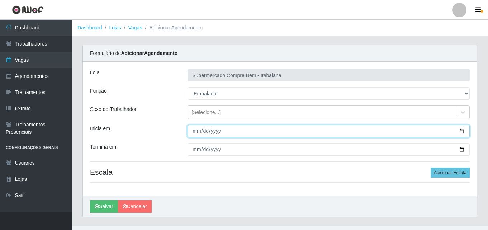
click at [463, 132] on input "Inicia em" at bounding box center [329, 131] width 282 height 13
type input "[DATE]"
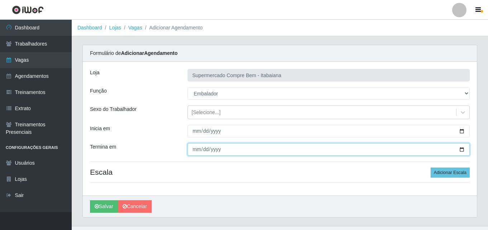
click at [463, 150] on input "Termina em" at bounding box center [329, 149] width 282 height 13
type input "[DATE]"
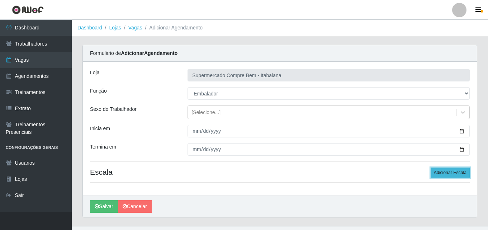
click at [440, 174] on button "Adicionar Escala" at bounding box center [450, 172] width 39 height 10
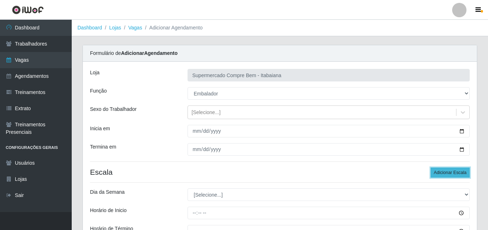
click at [436, 174] on button "Adicionar Escala" at bounding box center [450, 172] width 39 height 10
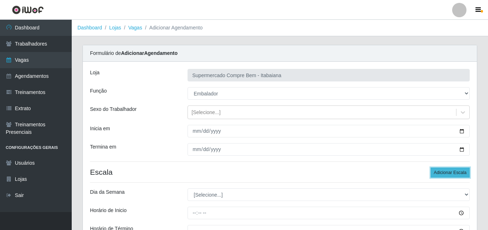
click at [436, 174] on button "Adicionar Escala" at bounding box center [450, 172] width 39 height 10
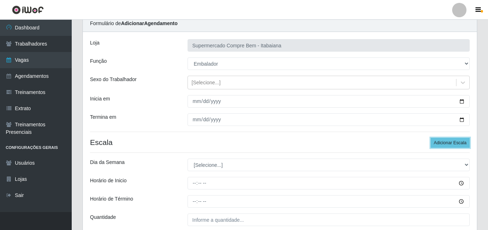
scroll to position [72, 0]
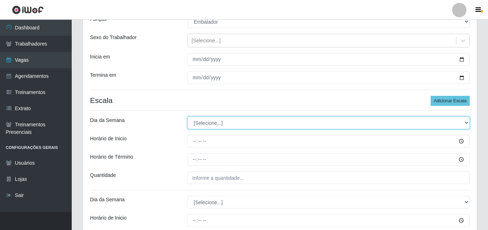
click at [205, 126] on select "[Selecione...] Segunda Terça Quarta Quinta Sexta Sábado Domingo" at bounding box center [329, 123] width 282 height 13
select select "1"
click at [188, 117] on select "[Selecione...] Segunda Terça Quarta Quinta Sexta Sábado Domingo" at bounding box center [329, 123] width 282 height 13
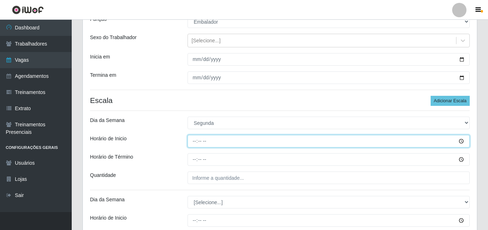
click at [197, 144] on input "Horário de Inicio" at bounding box center [329, 141] width 282 height 13
type input "08:00"
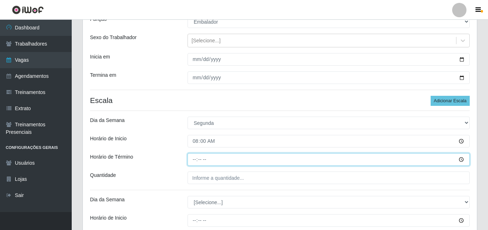
type input "14:00"
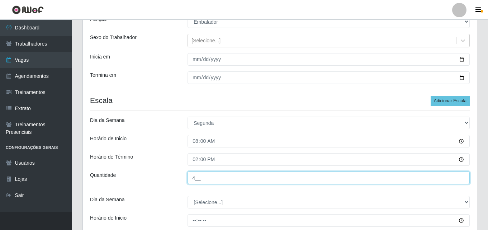
type input "4__"
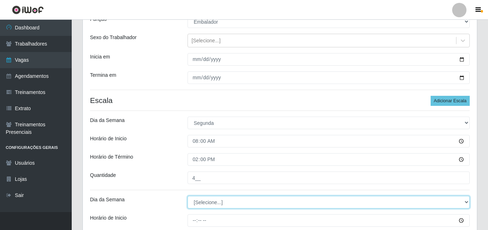
select select "1"
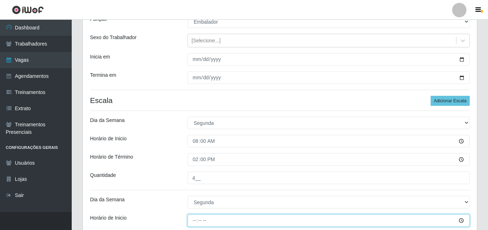
type input "14:00"
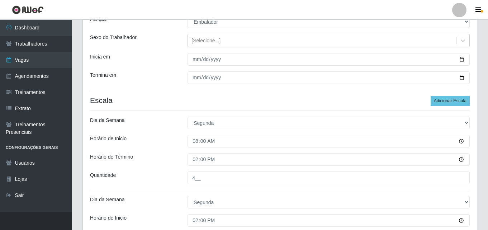
scroll to position [195, 0]
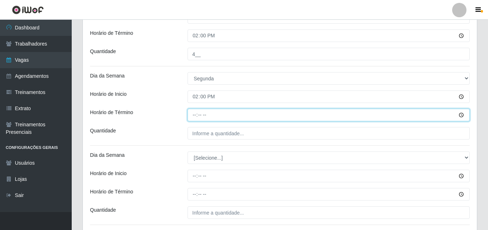
type input "20:00"
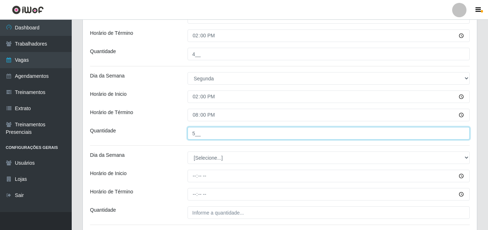
type input "5__"
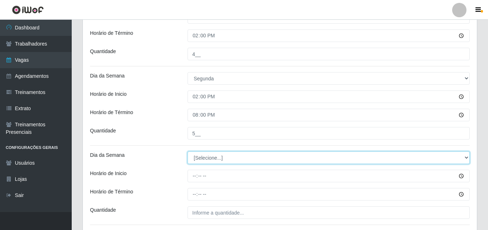
select select "2"
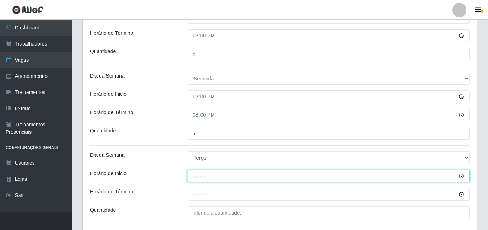
type input "07:00"
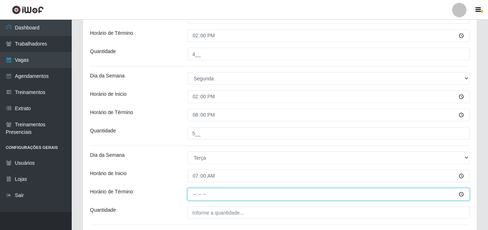
type input "13:00"
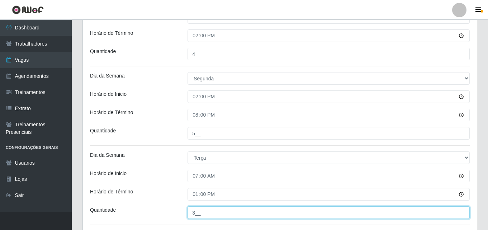
type input "3__"
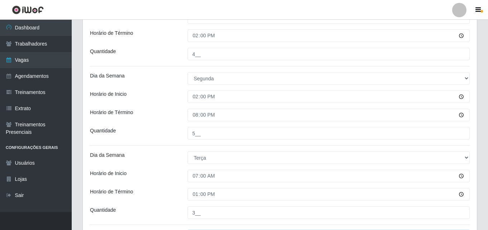
scroll to position [317, 0]
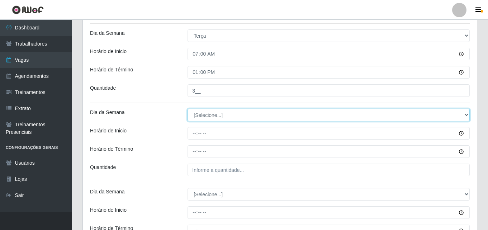
select select "2"
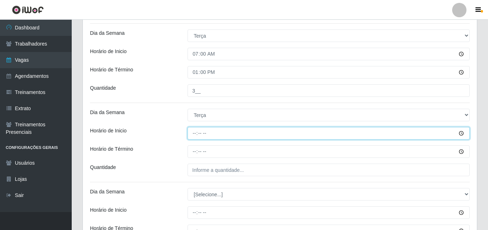
type input "08:00"
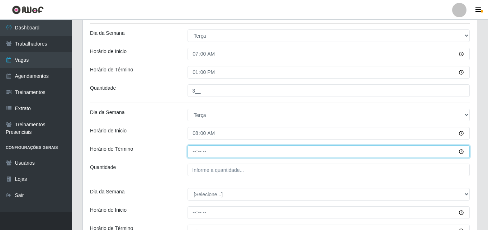
type input "14:00"
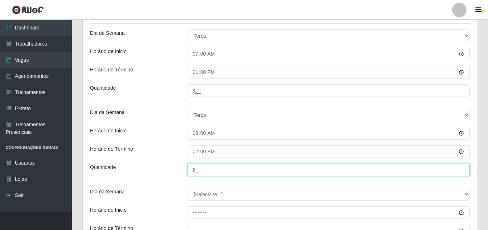
type input "2__"
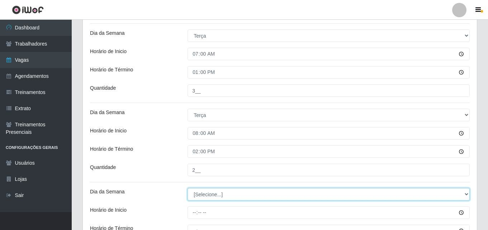
select select "2"
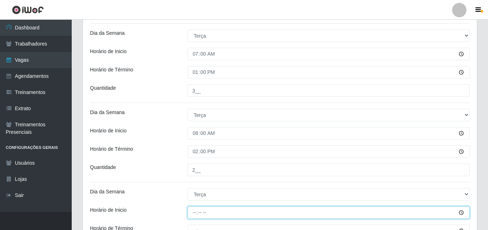
type input "14:00"
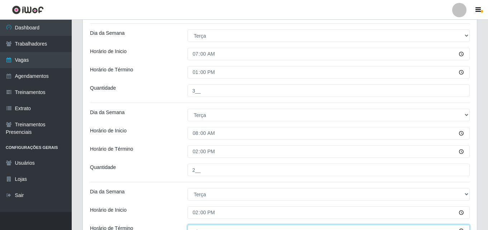
scroll to position [325, 0]
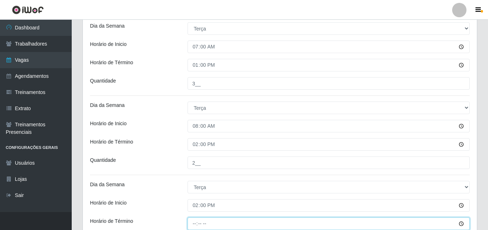
type input "20:00"
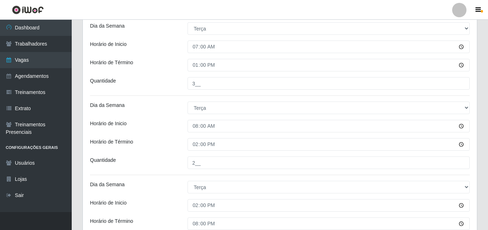
scroll to position [452, 0]
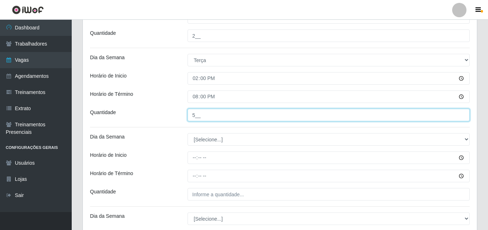
type input "5__"
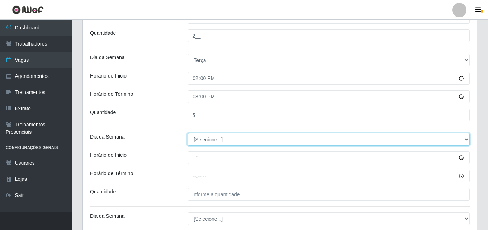
select select "3"
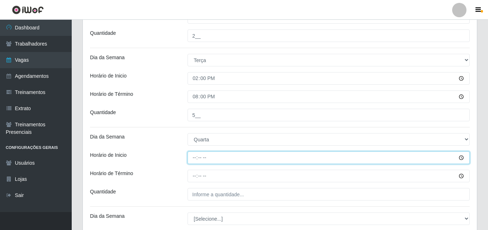
type input "08:00"
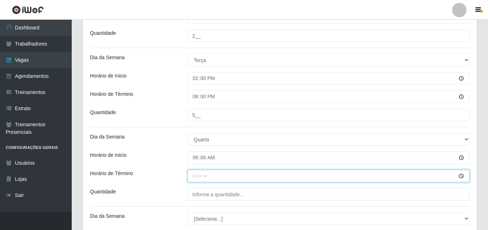
type input "14:00"
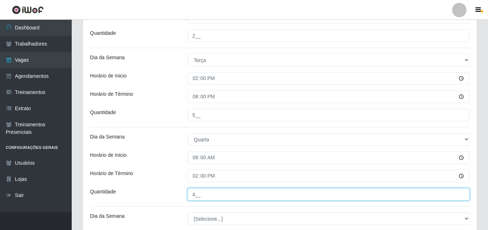
type input "4__"
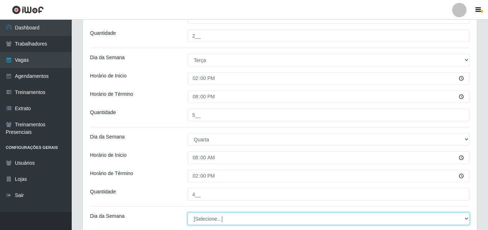
select select "3"
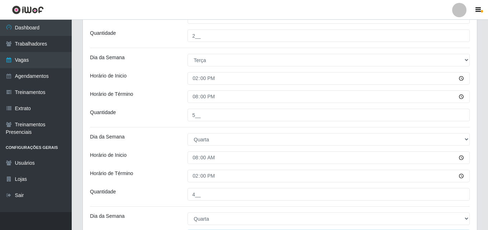
scroll to position [573, 0]
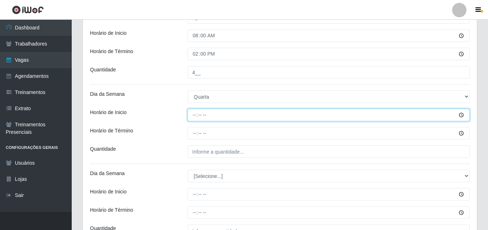
type input "14:00"
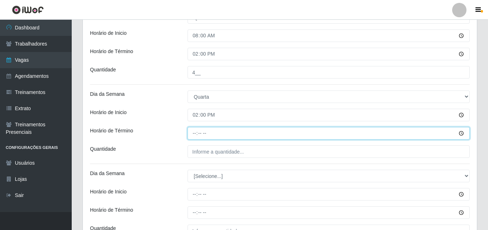
type input "20:00"
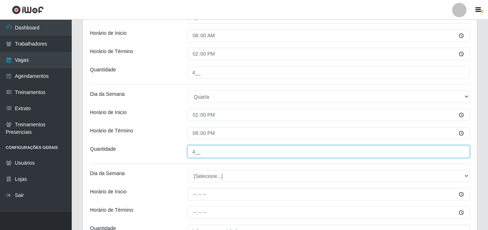
type input "4__"
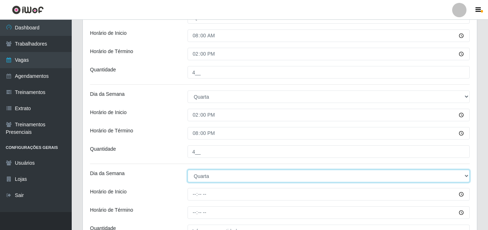
select select "4"
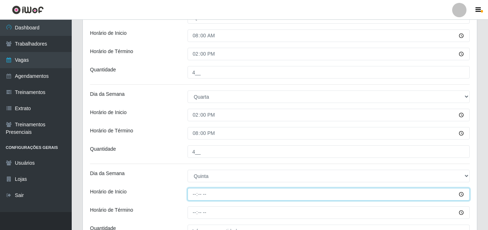
type input "08:00"
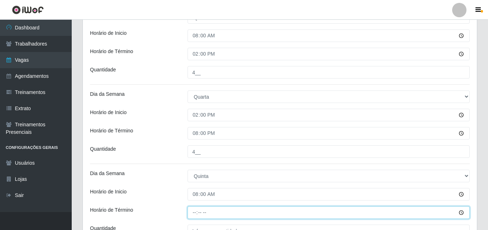
type input "14:00"
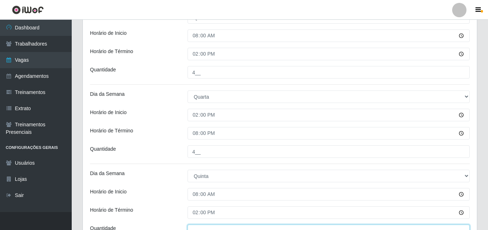
scroll to position [581, 0]
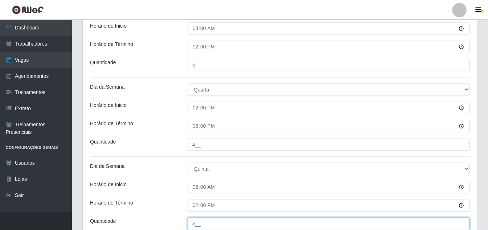
type input "4__"
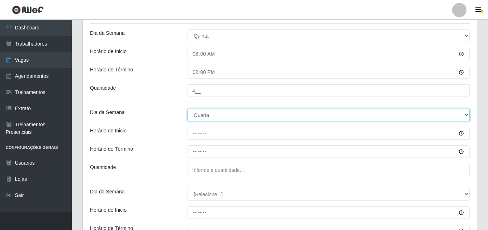
select select "4"
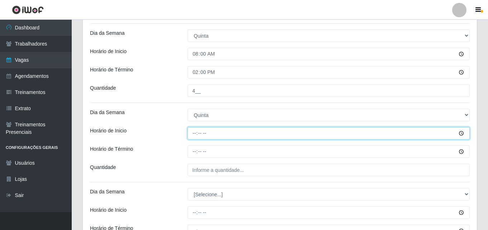
type input "14:00"
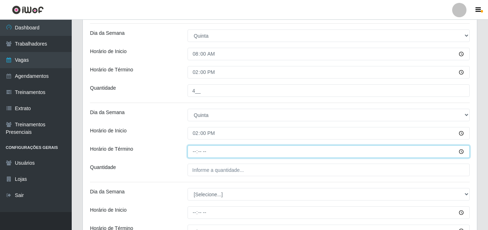
type input "20:00"
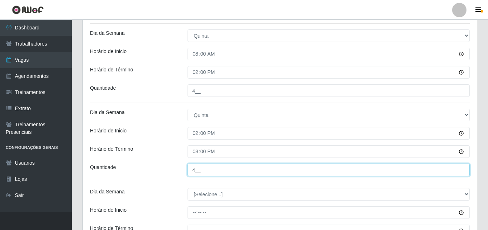
type input "4__"
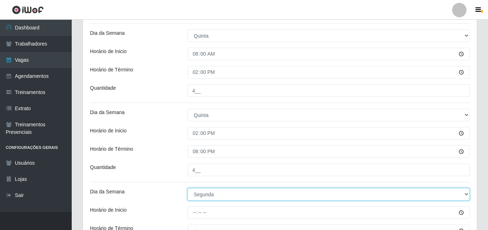
select select "5"
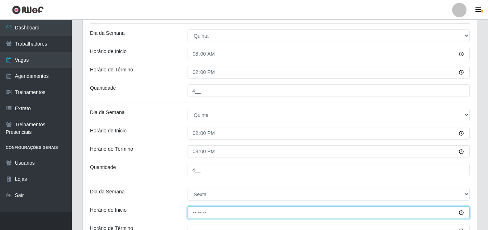
type input "08:00"
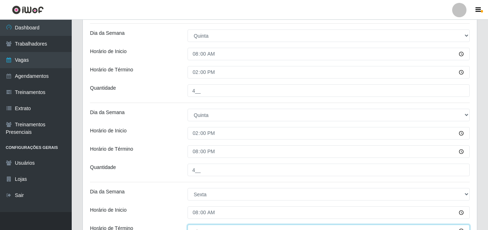
scroll to position [721, 0]
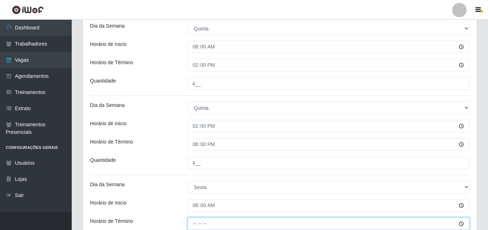
type input "14:00"
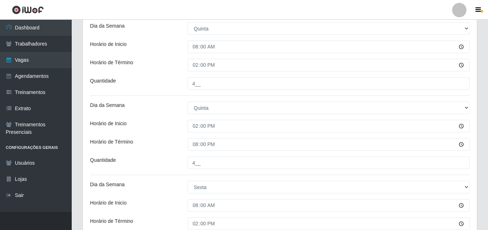
scroll to position [848, 0]
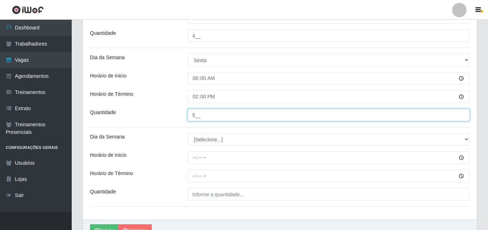
type input "5__"
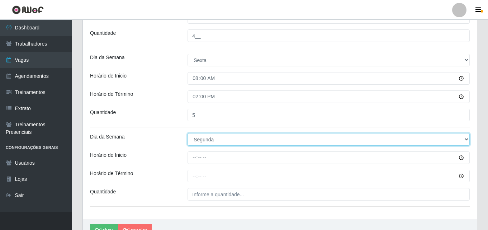
select select "5"
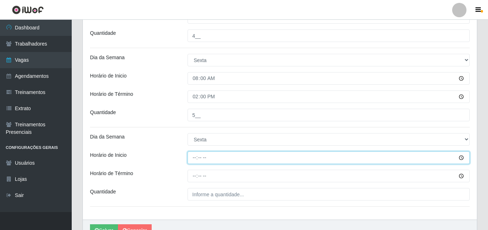
type input "14:00"
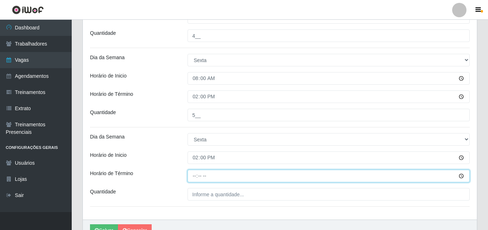
type input "20:00"
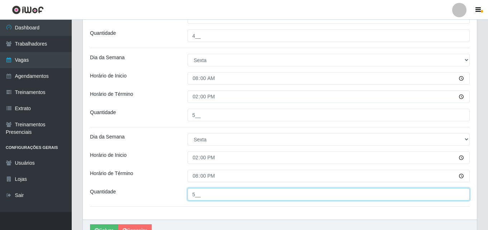
scroll to position [886, 0]
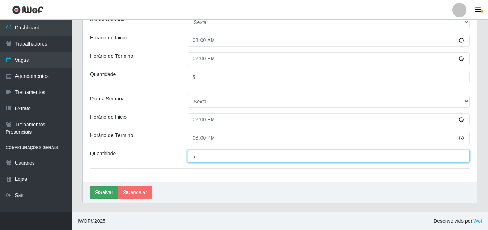
type input "5__"
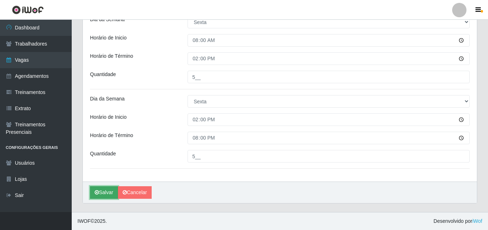
click at [109, 196] on button "Salvar" at bounding box center [104, 192] width 28 height 13
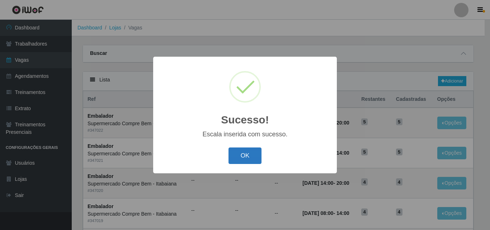
click at [249, 151] on button "OK" at bounding box center [244, 155] width 33 height 17
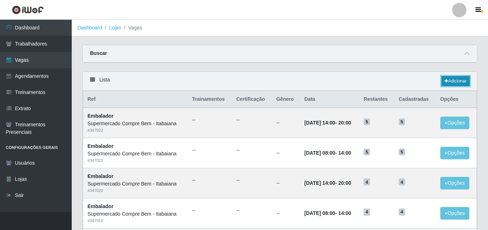
click at [460, 81] on link "Adicionar" at bounding box center [455, 81] width 28 height 10
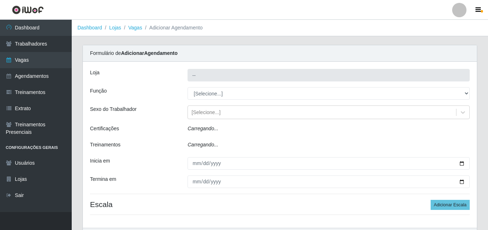
type input "Supermercado Compre Bem - Itabaiana"
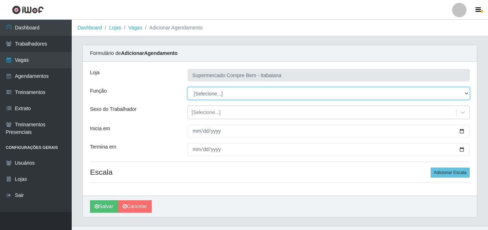
click at [230, 91] on select "[Selecione...] ASG ASG + ASG ++ Auxiliar de Estacionamento Auxiliar de Estacion…" at bounding box center [329, 93] width 282 height 13
select select "16"
click at [188, 87] on select "[Selecione...] ASG ASG + ASG ++ Auxiliar de Estacionamento Auxiliar de Estacion…" at bounding box center [329, 93] width 282 height 13
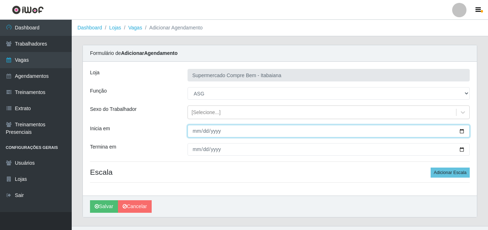
click at [461, 132] on input "Inicia em" at bounding box center [329, 131] width 282 height 13
type input "[DATE]"
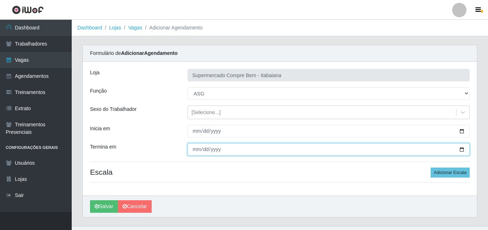
click at [461, 149] on input "Termina em" at bounding box center [329, 149] width 282 height 13
type input "[DATE]"
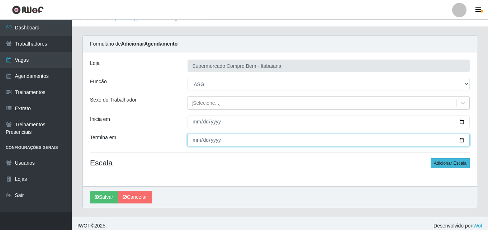
scroll to position [14, 0]
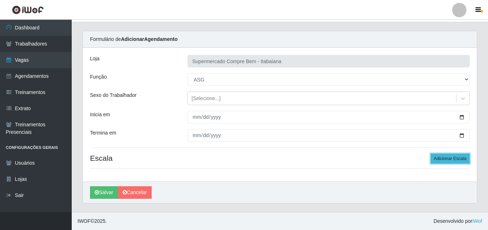
click at [445, 156] on button "Adicionar Escala" at bounding box center [450, 158] width 39 height 10
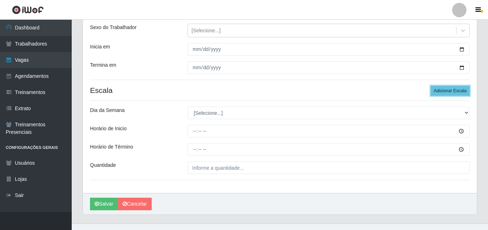
scroll to position [93, 0]
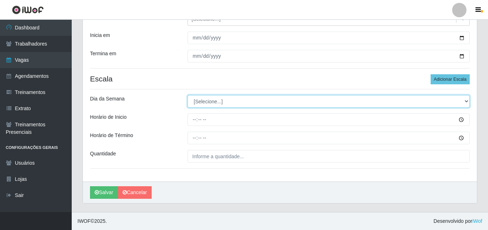
click at [241, 103] on select "[Selecione...] Segunda Terça Quarta Quinta Sexta Sábado Domingo" at bounding box center [329, 101] width 282 height 13
select select "2"
click at [188, 95] on select "[Selecione...] Segunda Terça Quarta Quinta Sexta Sábado Domingo" at bounding box center [329, 101] width 282 height 13
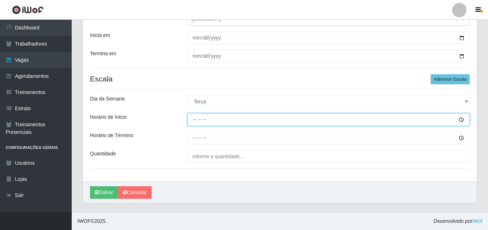
click at [197, 120] on input "Horário de Inicio" at bounding box center [329, 119] width 282 height 13
type input "08:00"
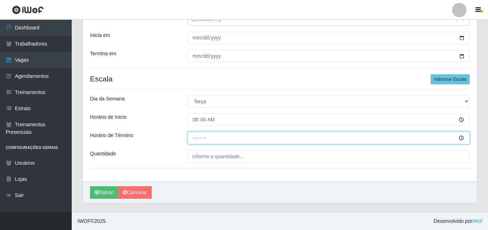
type input "14:00"
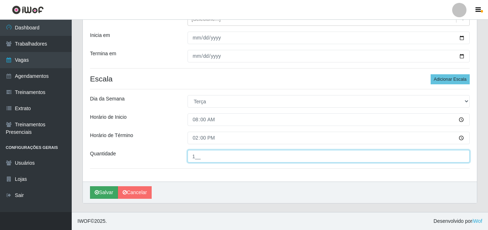
type input "1__"
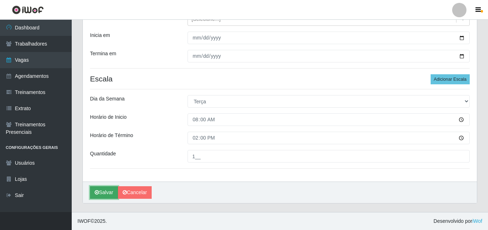
click at [100, 193] on button "Salvar" at bounding box center [104, 192] width 28 height 13
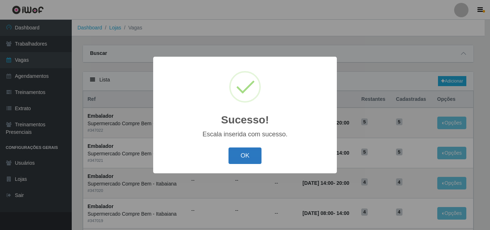
click at [252, 160] on button "OK" at bounding box center [244, 155] width 33 height 17
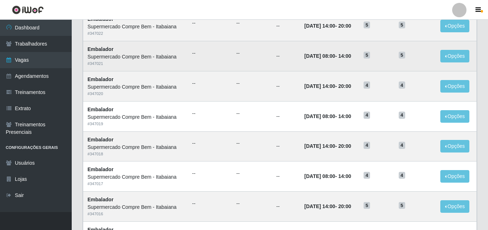
scroll to position [36, 0]
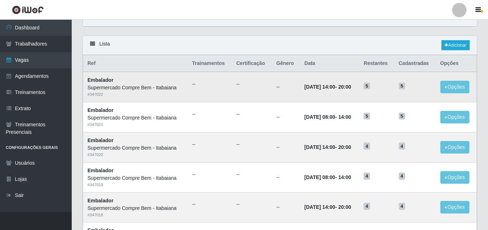
click at [300, 82] on td "[DATE] 14:00 - 20:00" at bounding box center [330, 87] width 60 height 30
click at [462, 44] on link "Adicionar" at bounding box center [455, 45] width 28 height 10
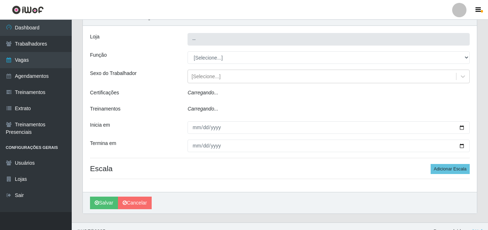
type input "Supermercado Compre Bem - Itabaiana"
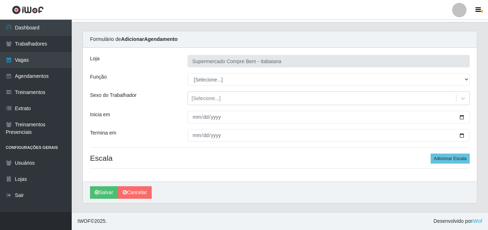
scroll to position [14, 0]
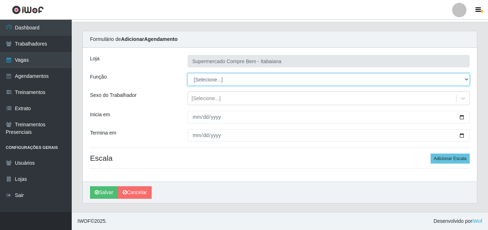
click at [285, 78] on select "[Selecione...] ASG ASG + ASG ++ Auxiliar de Estacionamento Auxiliar de Estacion…" at bounding box center [329, 79] width 282 height 13
select select "70"
click at [188, 73] on select "[Selecione...] ASG ASG + ASG ++ Auxiliar de Estacionamento Auxiliar de Estacion…" at bounding box center [329, 79] width 282 height 13
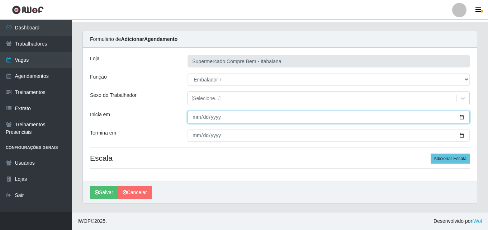
click at [463, 116] on input "Inicia em" at bounding box center [329, 117] width 282 height 13
type input "[DATE]"
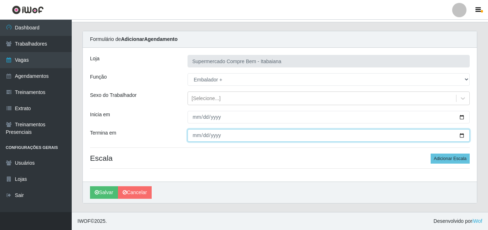
click at [464, 137] on input "Termina em" at bounding box center [329, 135] width 282 height 13
type input "[DATE]"
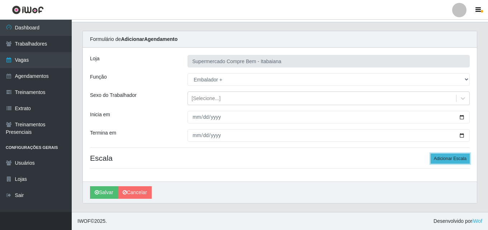
click at [458, 160] on button "Adicionar Escala" at bounding box center [450, 158] width 39 height 10
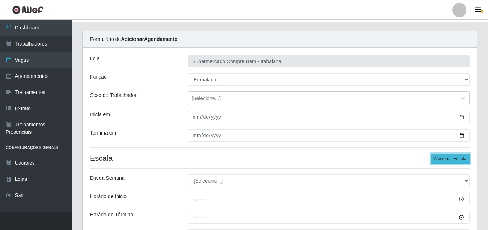
click at [464, 162] on button "Adicionar Escala" at bounding box center [450, 158] width 39 height 10
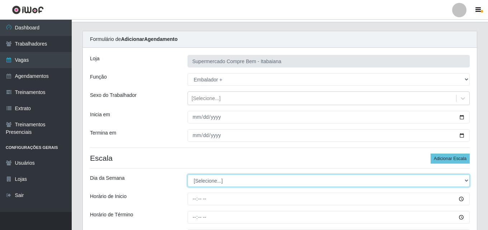
click at [212, 181] on select "[Selecione...] Segunda Terça Quarta Quinta Sexta Sábado Domingo" at bounding box center [329, 180] width 282 height 13
select select "6"
click at [188, 174] on select "[Selecione...] Segunda Terça Quarta Quinta Sexta Sábado Domingo" at bounding box center [329, 180] width 282 height 13
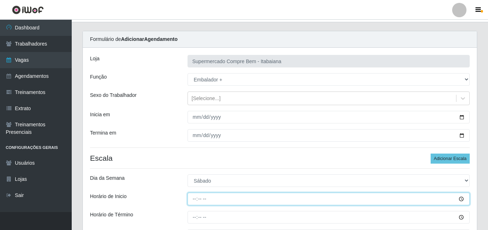
click at [197, 199] on input "Horário de Inicio" at bounding box center [329, 199] width 282 height 13
type input "08:00"
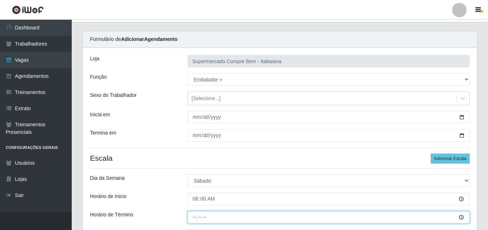
type input "14:00"
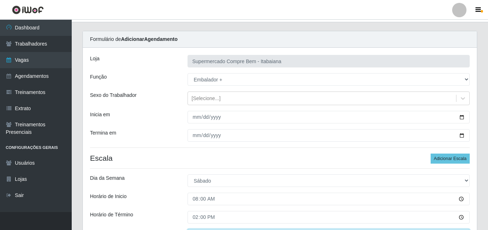
scroll to position [26, 0]
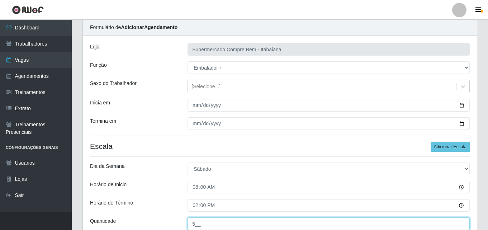
type input "5__"
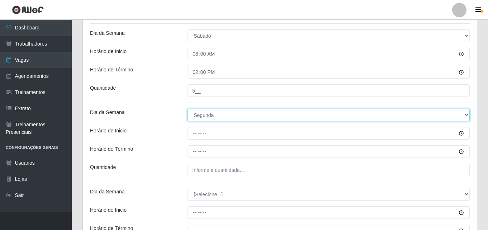
select select "6"
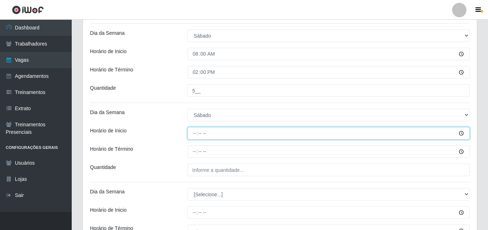
type input "14:00"
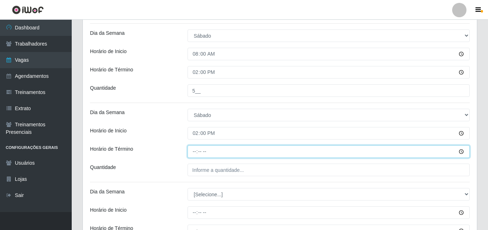
type input "20:00"
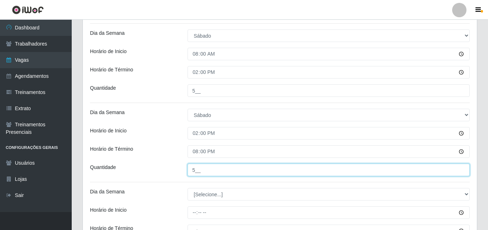
type input "5__"
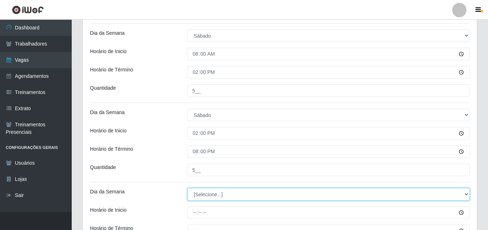
select select "0"
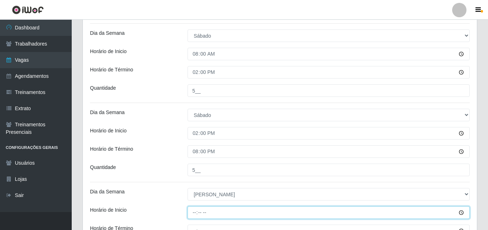
type input "07:00"
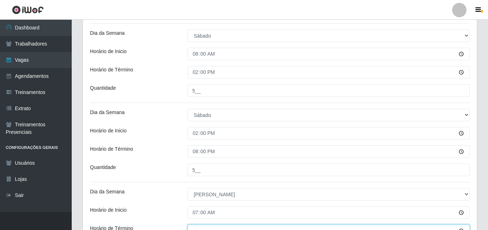
scroll to position [166, 0]
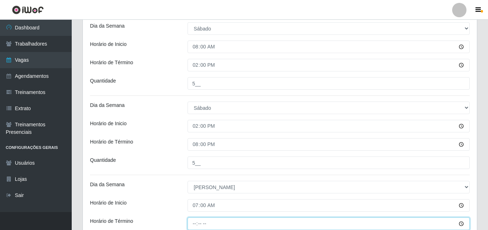
type input "13:00"
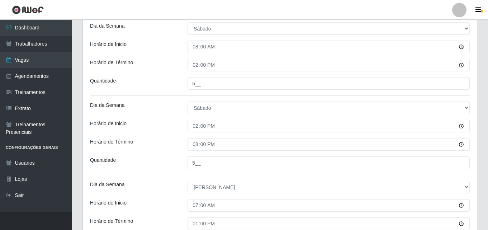
scroll to position [252, 0]
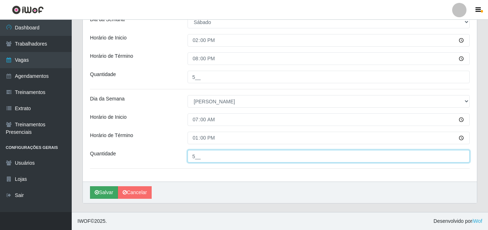
type input "5__"
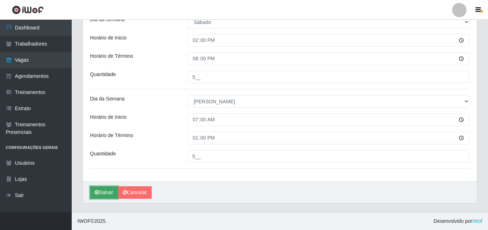
click at [97, 191] on icon "submit" at bounding box center [97, 192] width 4 height 5
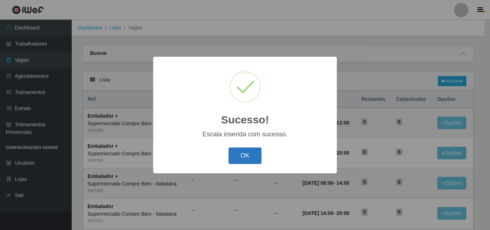
click at [241, 156] on button "OK" at bounding box center [244, 155] width 33 height 17
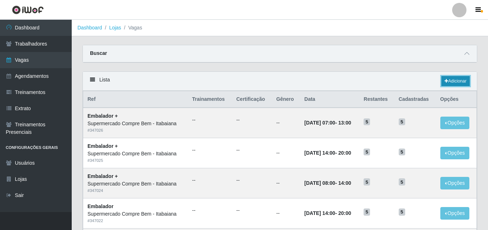
click at [451, 82] on link "Adicionar" at bounding box center [455, 81] width 28 height 10
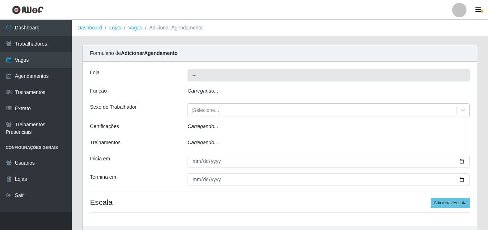
type input "Supermercado Compre Bem - Itabaiana"
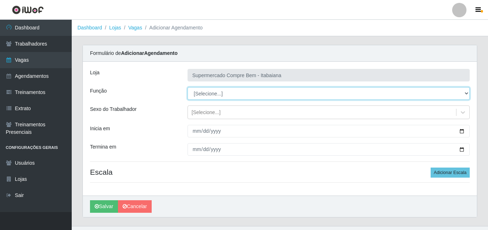
click at [222, 95] on select "[Selecione...] ASG ASG + ASG ++ Auxiliar de Estacionamento Auxiliar de Estacion…" at bounding box center [329, 93] width 282 height 13
select select "79"
click at [188, 87] on select "[Selecione...] ASG ASG + ASG ++ Auxiliar de Estacionamento Auxiliar de Estacion…" at bounding box center [329, 93] width 282 height 13
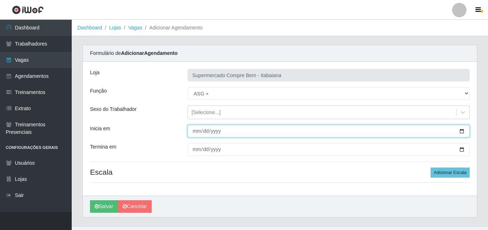
click at [463, 130] on input "Inicia em" at bounding box center [329, 131] width 282 height 13
type input "[DATE]"
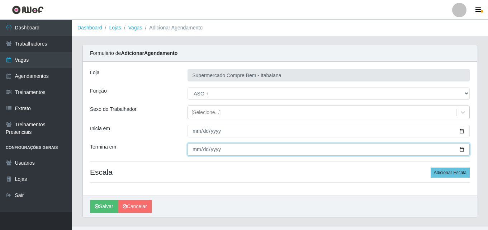
click at [460, 148] on input "Termina em" at bounding box center [329, 149] width 282 height 13
type input "[DATE]"
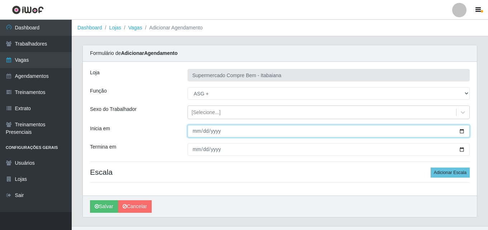
click at [463, 131] on input "[DATE]" at bounding box center [329, 131] width 282 height 13
type input "[DATE]"
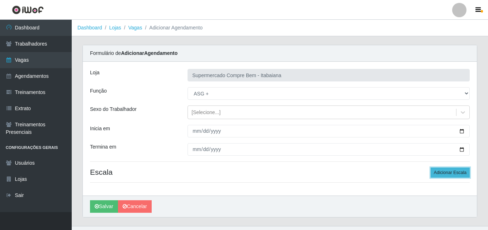
click at [446, 171] on button "Adicionar Escala" at bounding box center [450, 172] width 39 height 10
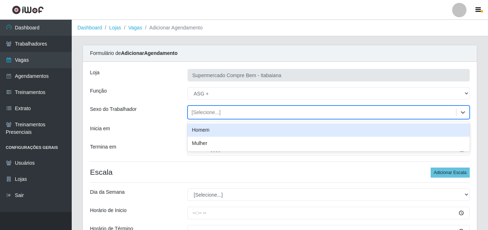
click at [237, 111] on div "[Selecione...]" at bounding box center [322, 113] width 268 height 12
click at [226, 113] on div "[Selecione...]" at bounding box center [322, 113] width 268 height 12
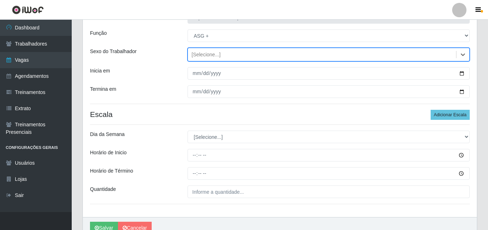
scroll to position [72, 0]
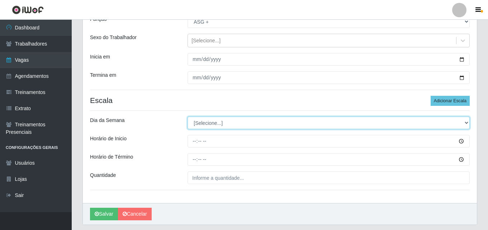
click at [212, 129] on select "[Selecione...] Segunda Terça Quarta Quinta Sexta Sábado Domingo" at bounding box center [329, 123] width 282 height 13
select select "6"
click at [188, 117] on select "[Selecione...] Segunda Terça Quarta Quinta Sexta Sábado Domingo" at bounding box center [329, 123] width 282 height 13
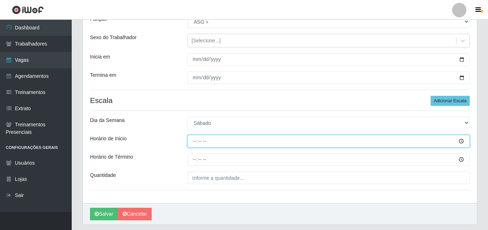
click at [195, 145] on input "Horário de Inicio" at bounding box center [329, 141] width 282 height 13
type input "08:00"
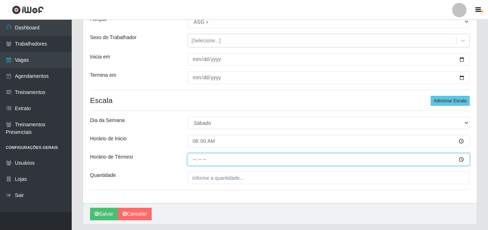
type input "14:00"
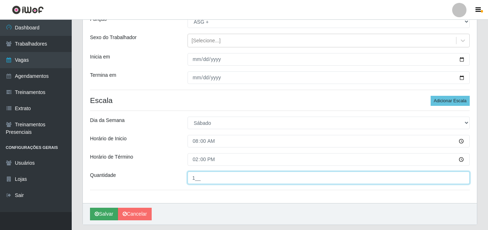
type input "1__"
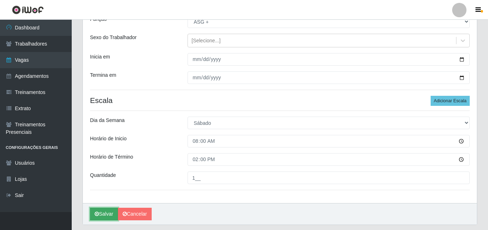
click at [96, 211] on button "Salvar" at bounding box center [104, 214] width 28 height 13
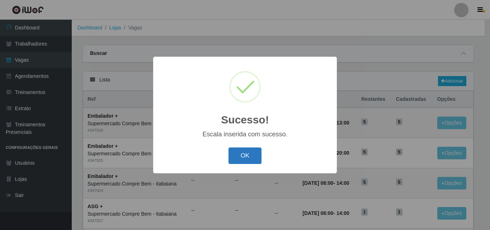
click at [244, 158] on button "OK" at bounding box center [244, 155] width 33 height 17
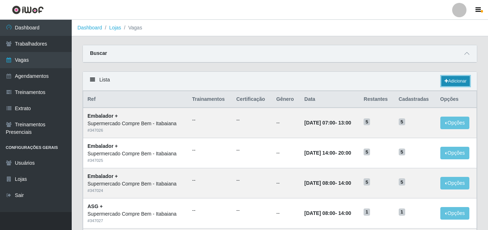
click at [446, 81] on icon at bounding box center [447, 81] width 4 height 4
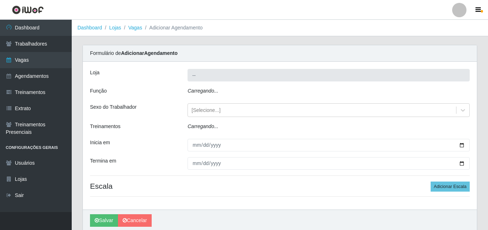
type input "Supermercado Compre Bem - Itabaiana"
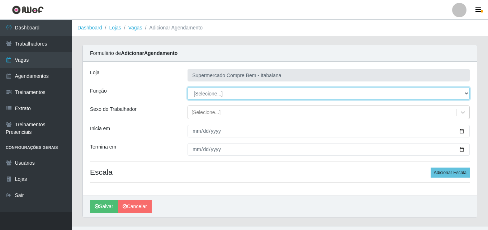
click at [267, 92] on select "[Selecione...] ASG ASG + ASG ++ Auxiliar de Estacionamento Auxiliar de Estacion…" at bounding box center [329, 93] width 282 height 13
select select "24"
click at [188, 87] on select "[Selecione...] ASG ASG + ASG ++ Auxiliar de Estacionamento Auxiliar de Estacion…" at bounding box center [329, 93] width 282 height 13
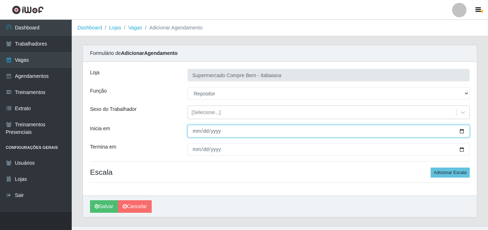
click at [461, 132] on input "Inicia em" at bounding box center [329, 131] width 282 height 13
type input "[DATE]"
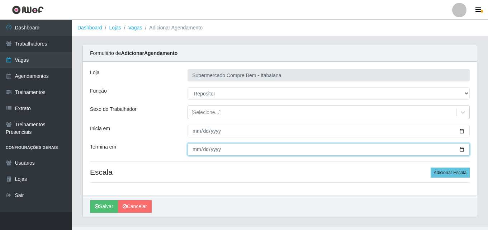
click at [460, 148] on input "Termina em" at bounding box center [329, 149] width 282 height 13
type input "[DATE]"
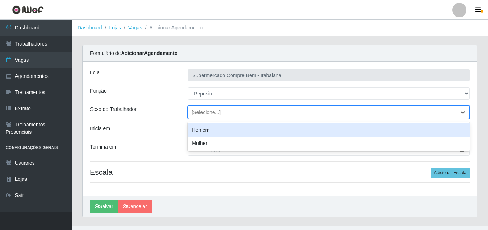
click at [188, 113] on div "[Selecione...]" at bounding box center [329, 112] width 282 height 14
click at [215, 130] on div "Homem" at bounding box center [329, 129] width 282 height 13
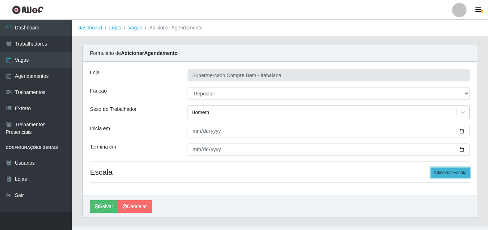
click at [452, 174] on button "Adicionar Escala" at bounding box center [450, 172] width 39 height 10
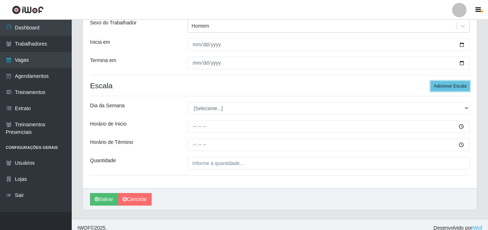
scroll to position [93, 0]
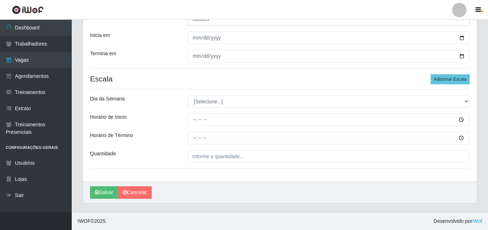
click at [203, 108] on div "Loja Supermercado Compre Bem - Itabaiana Função [Selecione...] ASG ASG + ASG ++…" at bounding box center [280, 74] width 394 height 213
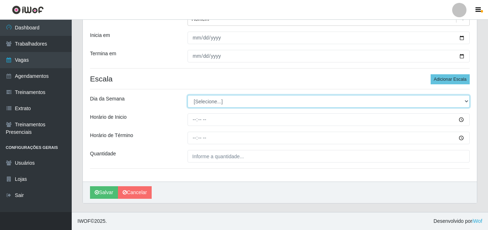
click at [203, 105] on select "[Selecione...] Segunda Terça Quarta Quinta Sexta Sábado Domingo" at bounding box center [329, 101] width 282 height 13
select select "2"
click at [188, 95] on select "[Selecione...] Segunda Terça Quarta Quinta Sexta Sábado Domingo" at bounding box center [329, 101] width 282 height 13
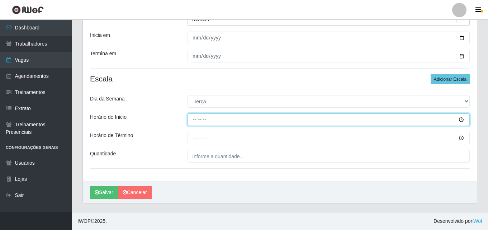
click at [192, 119] on input "Horário de Inicio" at bounding box center [329, 119] width 282 height 13
type input "08:00"
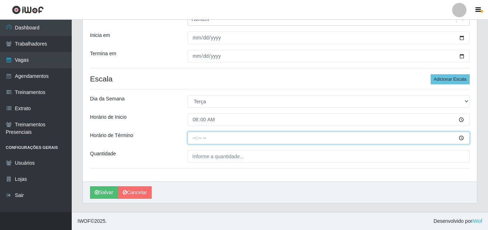
type input "14:00"
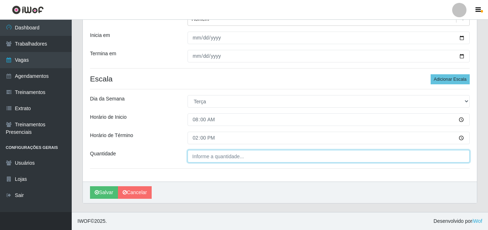
type input "___"
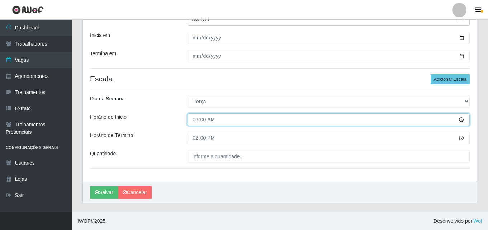
click at [230, 123] on input "08:00" at bounding box center [329, 119] width 282 height 13
type input "14:00"
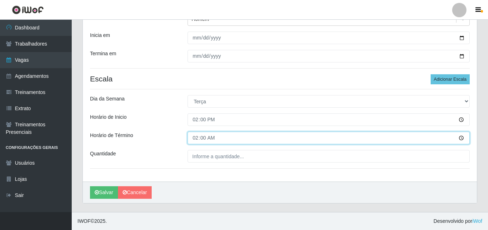
type input "20:00"
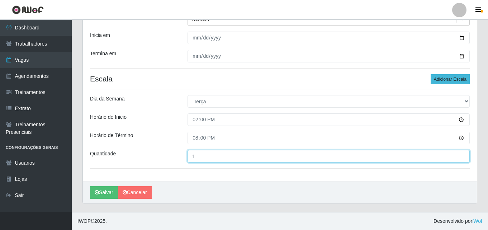
type input "1__"
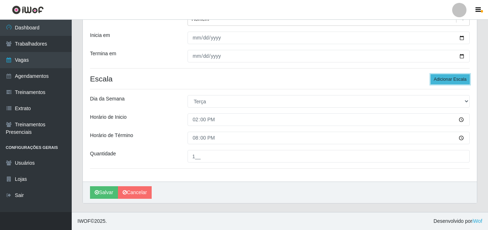
click at [464, 81] on button "Adicionar Escala" at bounding box center [450, 79] width 39 height 10
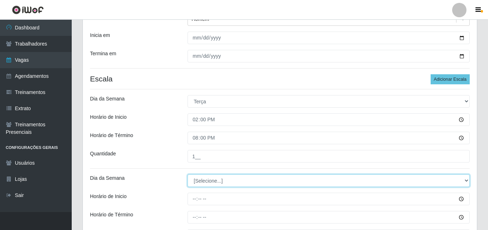
click at [255, 177] on select "[Selecione...] Segunda Terça Quarta Quinta Sexta Sábado Domingo" at bounding box center [329, 180] width 282 height 13
select select "5"
click at [188, 174] on select "[Selecione...] Segunda Terça Quarta Quinta Sexta Sábado Domingo" at bounding box center [329, 180] width 282 height 13
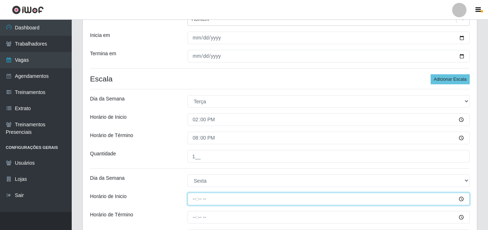
click at [197, 199] on input "Horário de Inicio" at bounding box center [329, 199] width 282 height 13
type input "08:00"
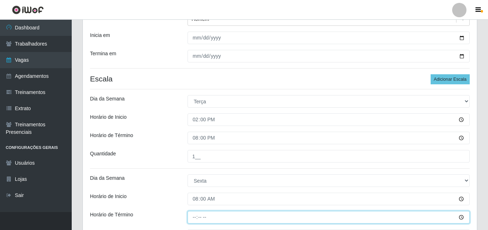
type input "14:00"
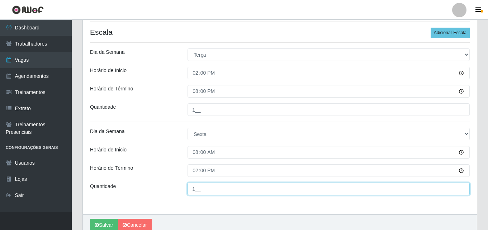
scroll to position [172, 0]
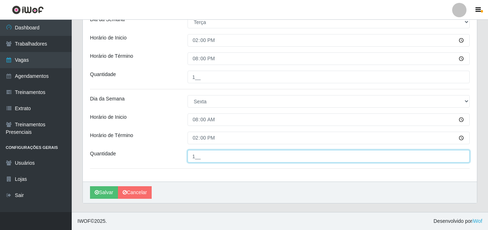
type input "1__"
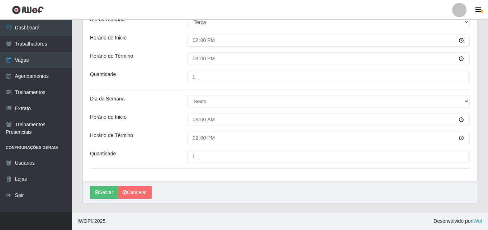
click at [204, 188] on div "[PERSON_NAME]" at bounding box center [280, 192] width 394 height 22
click at [137, 194] on link "Cancelar" at bounding box center [135, 192] width 34 height 13
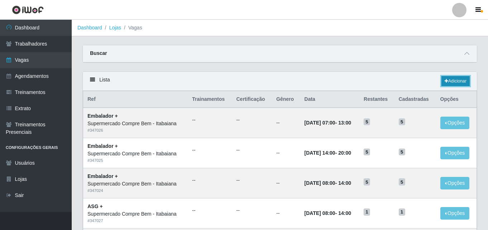
click at [459, 82] on link "Adicionar" at bounding box center [455, 81] width 28 height 10
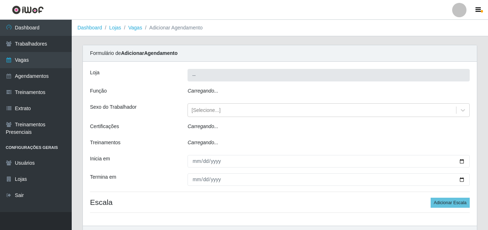
type input "Supermercado Compre Bem - Itabaiana"
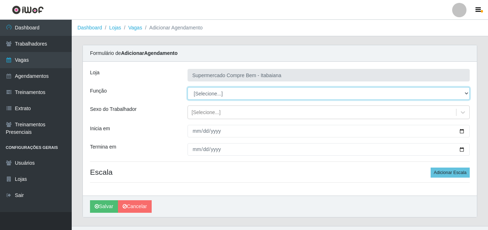
click at [232, 92] on select "[Selecione...] ASG ASG + ASG ++ Auxiliar de Estacionamento Auxiliar de Estacion…" at bounding box center [329, 93] width 282 height 13
select select "1"
click at [188, 87] on select "[Selecione...] ASG ASG + ASG ++ Auxiliar de Estacionamento Auxiliar de Estacion…" at bounding box center [329, 93] width 282 height 13
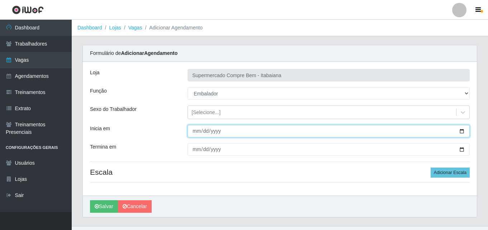
click at [461, 129] on input "Inicia em" at bounding box center [329, 131] width 282 height 13
type input "[DATE]"
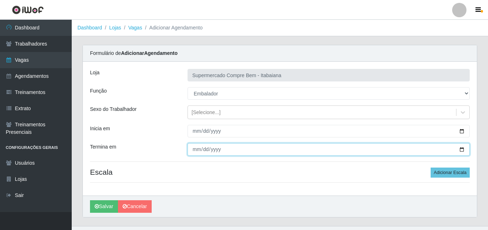
click at [462, 152] on input "Termina em" at bounding box center [329, 149] width 282 height 13
type input "[DATE]"
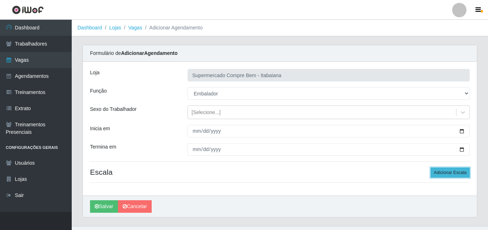
click at [455, 174] on button "Adicionar Escala" at bounding box center [450, 172] width 39 height 10
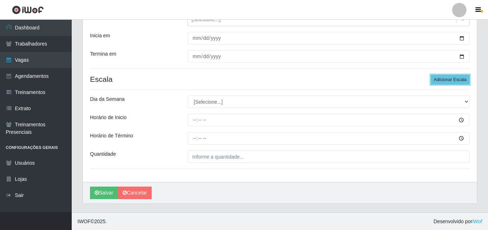
scroll to position [93, 0]
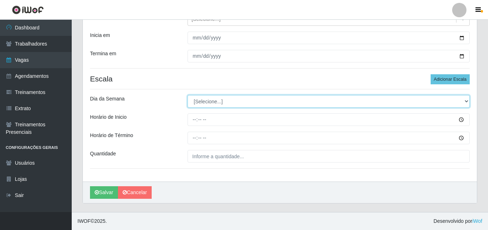
click at [230, 100] on select "[Selecione...] Segunda Terça Quarta Quinta Sexta Sábado Domingo" at bounding box center [329, 101] width 282 height 13
select select "1"
click at [188, 95] on select "[Selecione...] Segunda Terça Quarta Quinta Sexta Sábado Domingo" at bounding box center [329, 101] width 282 height 13
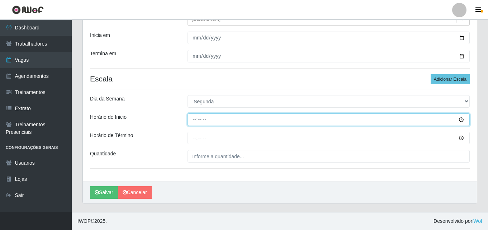
click at [200, 123] on input "Horário de Inicio" at bounding box center [329, 119] width 282 height 13
type input "08:00"
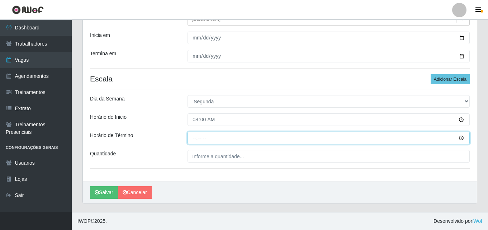
type input "14:00"
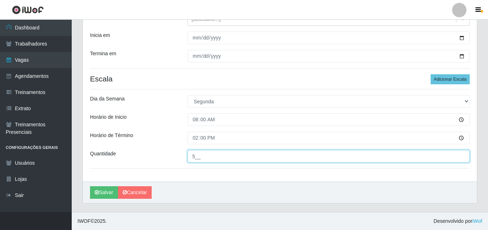
type input "5__"
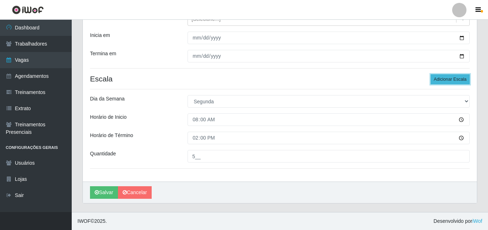
click at [463, 77] on button "Adicionar Escala" at bounding box center [450, 79] width 39 height 10
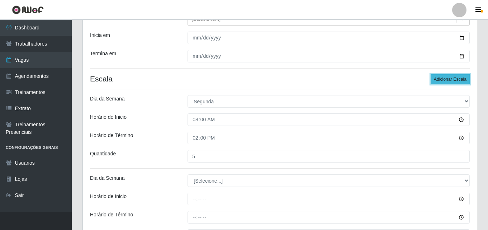
click at [463, 77] on button "Adicionar Escala" at bounding box center [450, 79] width 39 height 10
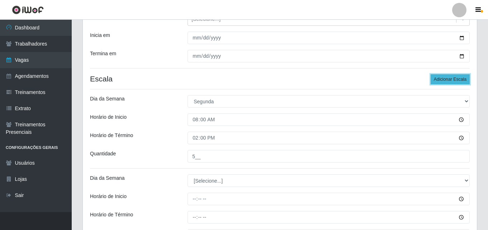
click at [463, 77] on button "Adicionar Escala" at bounding box center [450, 79] width 39 height 10
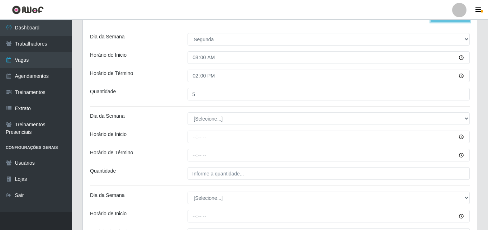
scroll to position [165, 0]
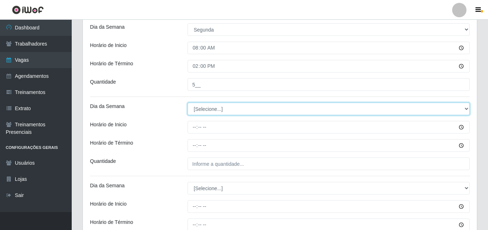
click at [258, 104] on select "[Selecione...] Segunda Terça Quarta Quinta Sexta Sábado Domingo" at bounding box center [329, 109] width 282 height 13
select select "1"
click at [188, 103] on select "[Selecione...] Segunda Terça Quarta Quinta Sexta Sábado Domingo" at bounding box center [329, 109] width 282 height 13
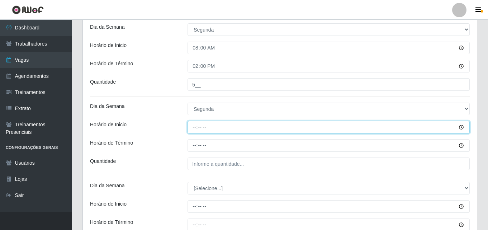
type input "14:00"
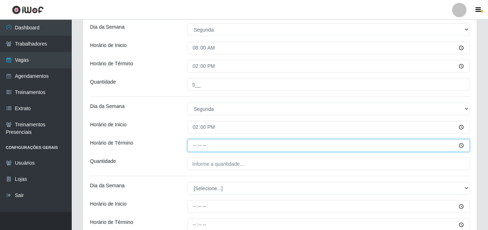
type input "20:00"
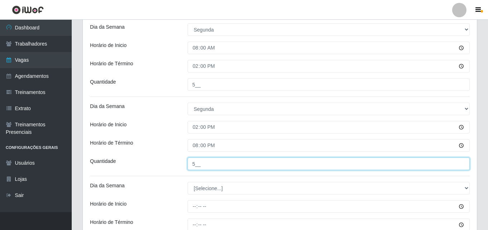
type input "5__"
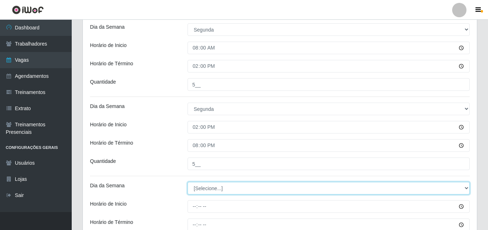
select select "2"
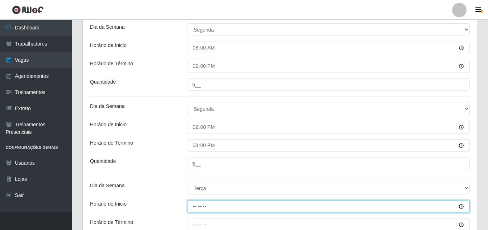
type input "07:00"
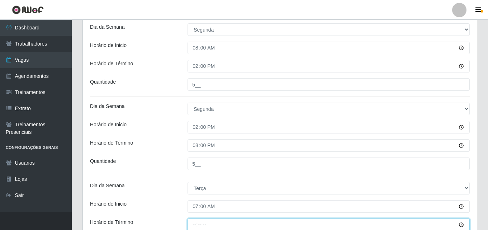
scroll to position [166, 0]
type input "13:00"
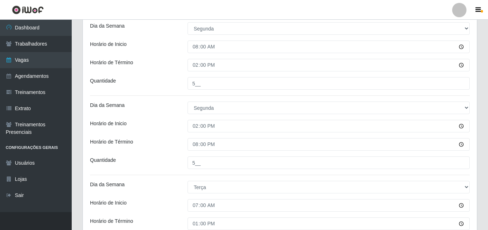
scroll to position [293, 0]
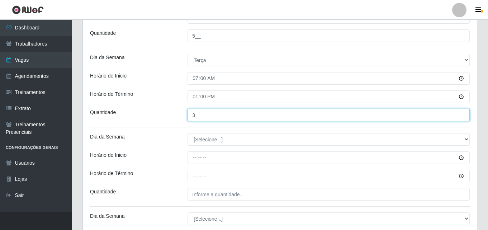
type input "3__"
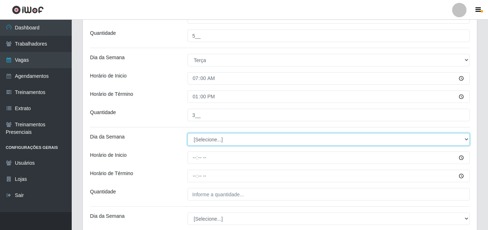
select select "2"
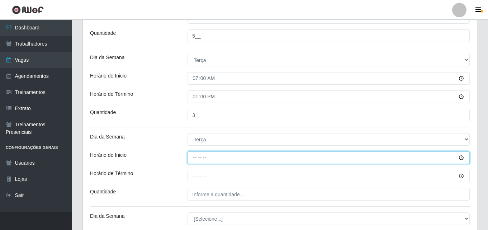
type input "08:00"
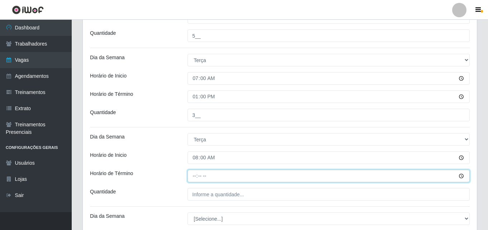
type input "14:00"
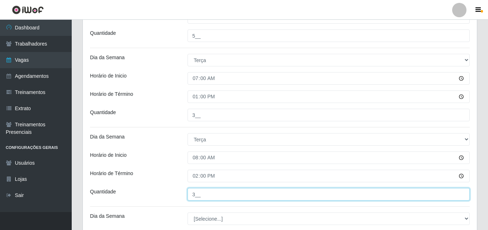
type input "3__"
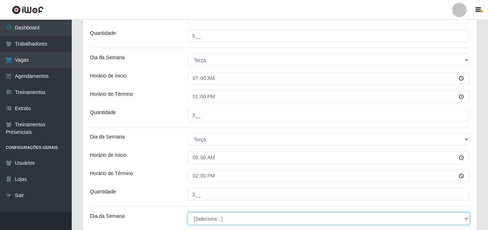
select select "2"
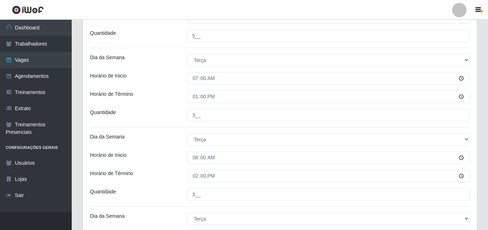
scroll to position [415, 0]
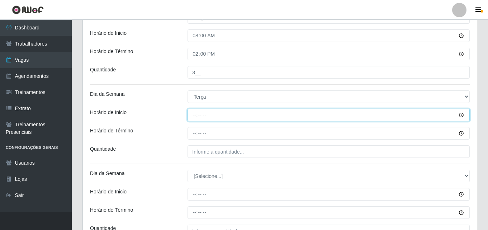
type input "14:00"
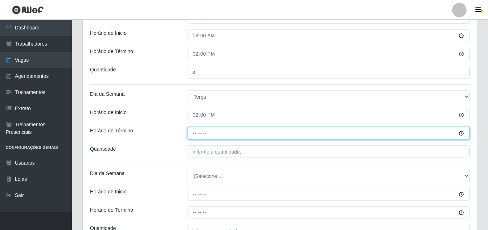
type input "20:00"
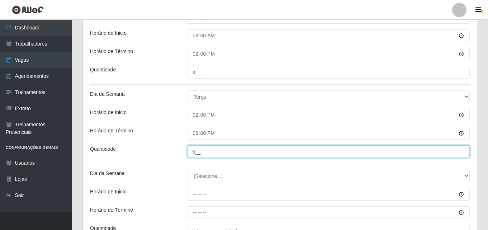
type input "5__"
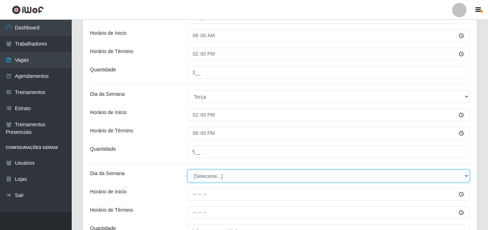
select select "3"
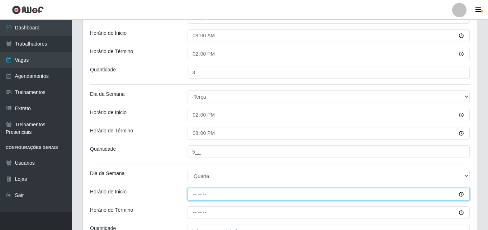
type input "08:00"
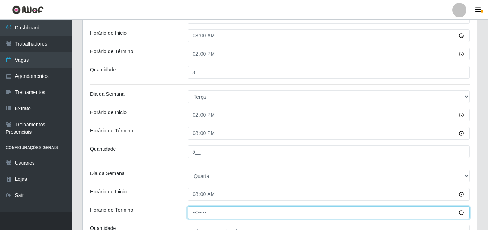
type input "14:00"
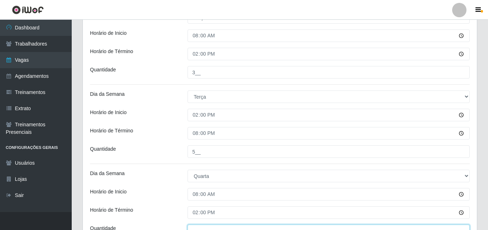
scroll to position [422, 0]
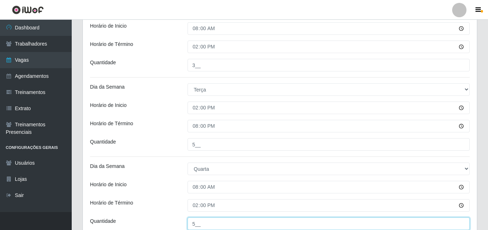
type input "5__"
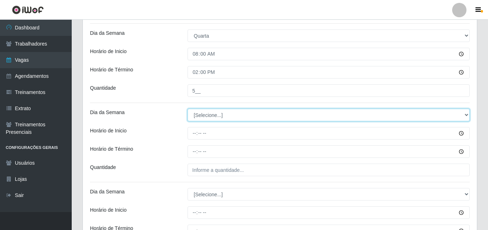
select select "3"
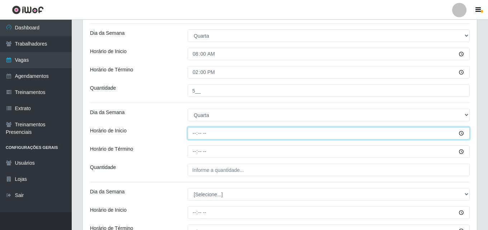
type input "14:00"
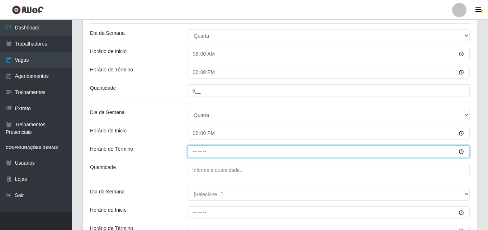
type input "20:00"
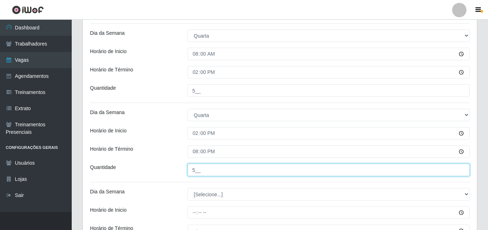
type input "5__"
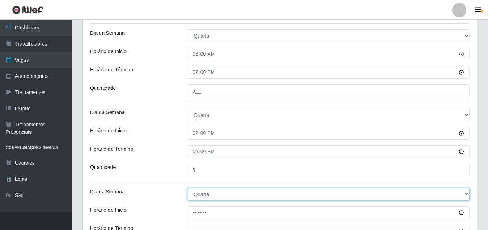
select select "4"
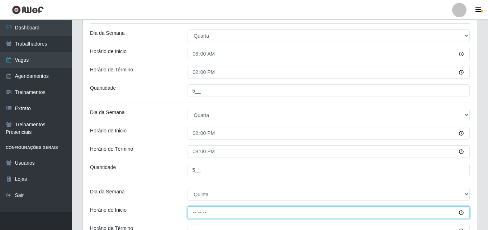
type input "08:00"
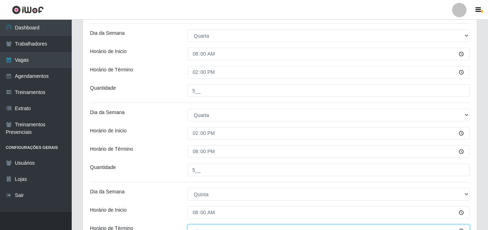
scroll to position [562, 0]
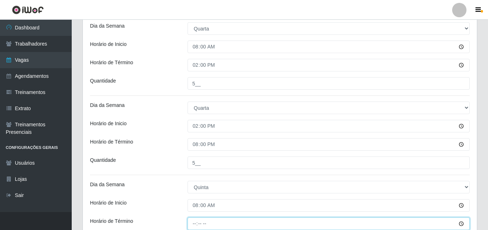
type input "14:00"
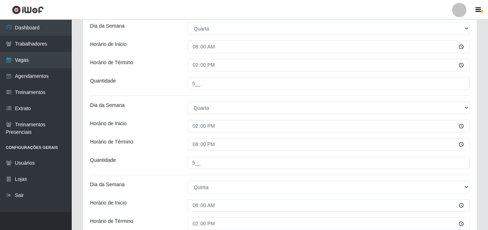
scroll to position [689, 0]
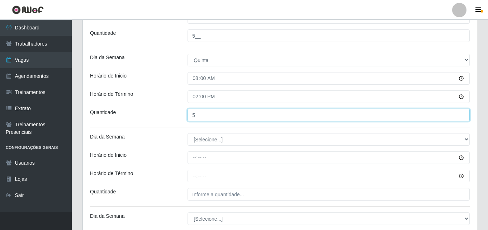
type input "5__"
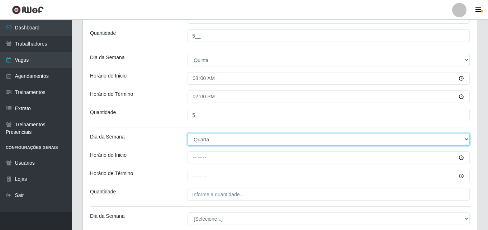
select select "4"
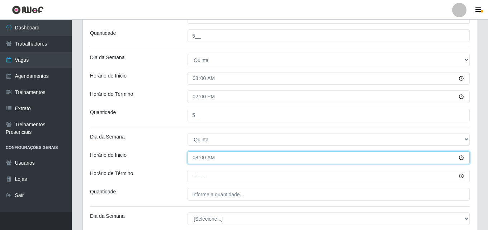
click at [194, 161] on input "08:00" at bounding box center [329, 157] width 282 height 13
type input "14:00"
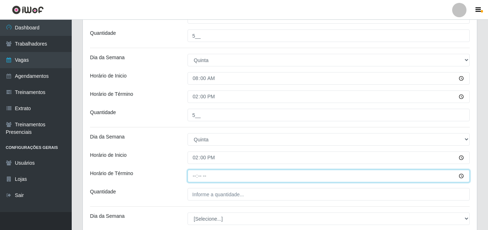
type input "20:00"
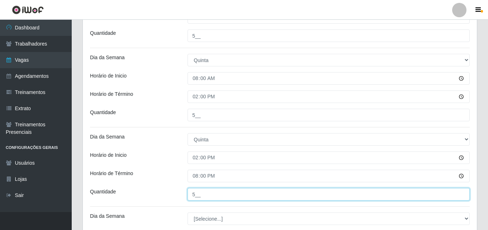
type input "5__"
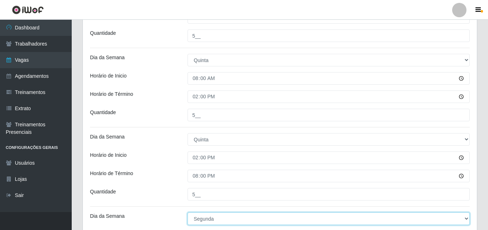
select select "5"
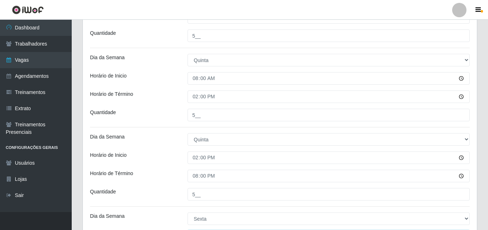
scroll to position [811, 0]
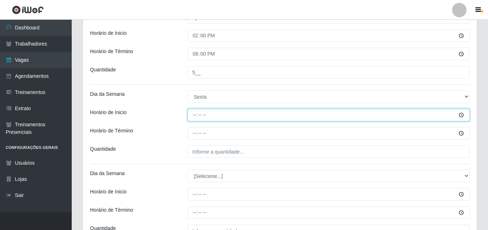
type input "08:00"
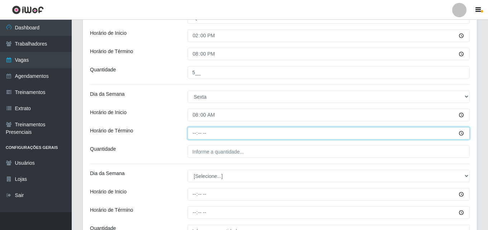
type input "14:00"
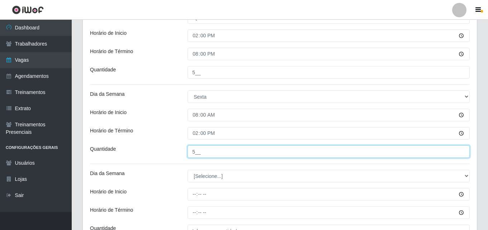
type input "5__"
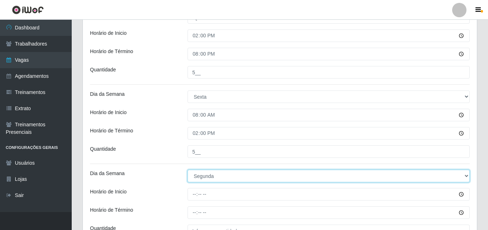
select select "5"
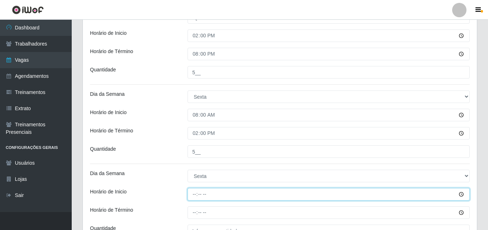
type input "14:00"
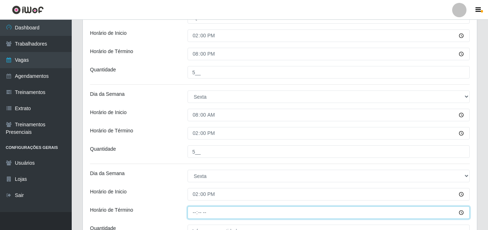
type input "20:00"
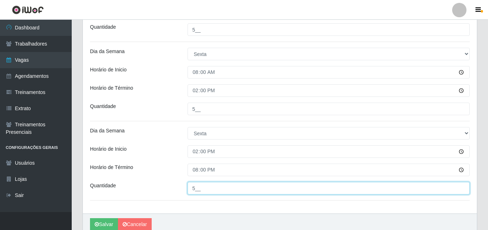
scroll to position [886, 0]
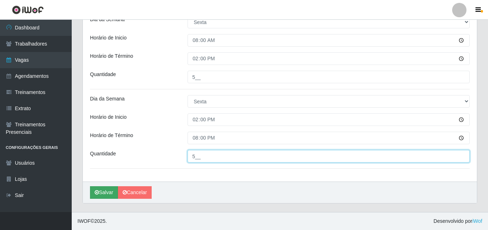
type input "5__"
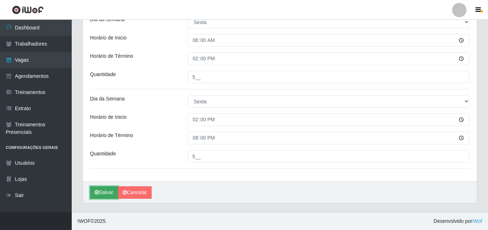
click at [101, 195] on button "Salvar" at bounding box center [104, 192] width 28 height 13
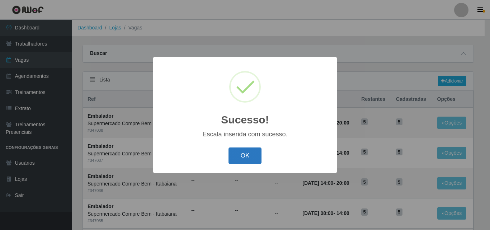
click at [249, 157] on button "OK" at bounding box center [244, 155] width 33 height 17
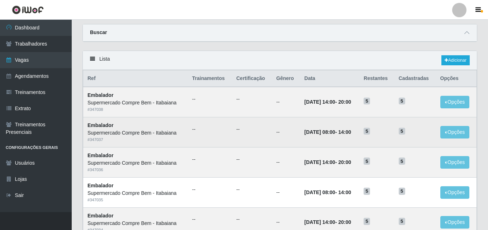
scroll to position [36, 0]
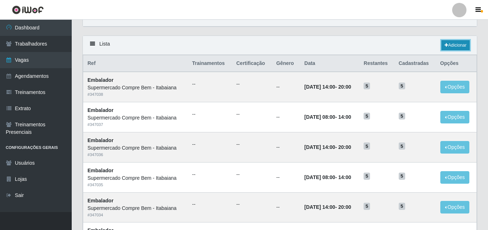
click at [464, 47] on link "Adicionar" at bounding box center [455, 45] width 28 height 10
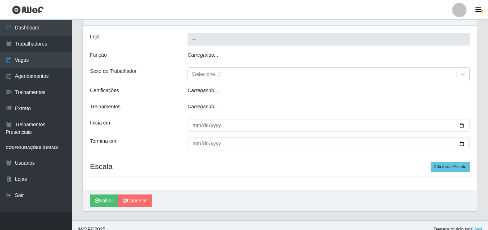
type input "Supermercado Compre Bem - Itabaiana"
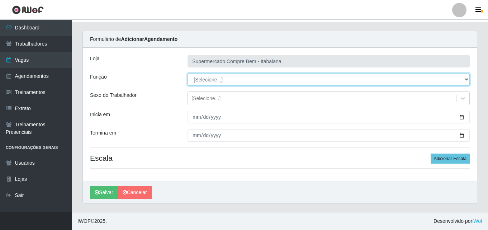
click at [248, 79] on select "[Selecione...] ASG ASG + ASG ++ Auxiliar de Estacionamento Auxiliar de Estacion…" at bounding box center [329, 79] width 282 height 13
select select "16"
click at [188, 73] on select "[Selecione...] ASG ASG + ASG ++ Auxiliar de Estacionamento Auxiliar de Estacion…" at bounding box center [329, 79] width 282 height 13
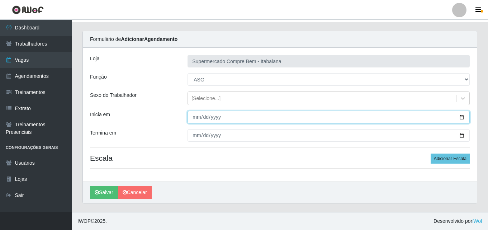
click at [463, 117] on input "Inicia em" at bounding box center [329, 117] width 282 height 13
type input "[DATE]"
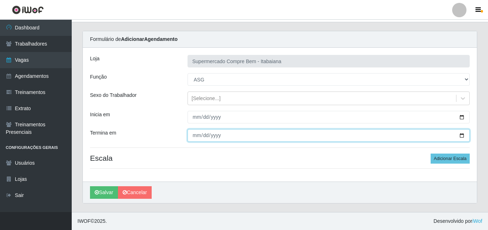
click at [464, 135] on input "Termina em" at bounding box center [329, 135] width 282 height 13
type input "[DATE]"
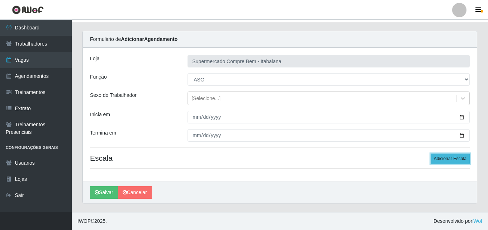
click at [465, 158] on button "Adicionar Escala" at bounding box center [450, 158] width 39 height 10
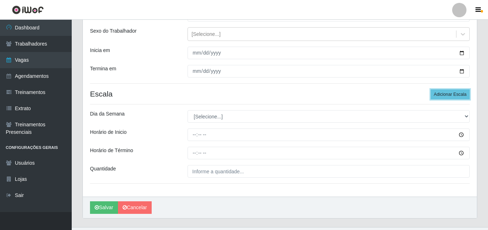
scroll to position [93, 0]
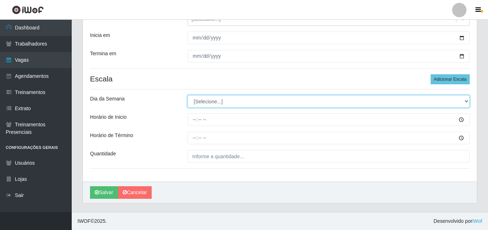
click at [244, 105] on select "[Selecione...] Segunda Terça Quarta Quinta Sexta Sábado Domingo" at bounding box center [329, 101] width 282 height 13
select select "2"
click at [188, 95] on select "[Selecione...] Segunda Terça Quarta Quinta Sexta Sábado Domingo" at bounding box center [329, 101] width 282 height 13
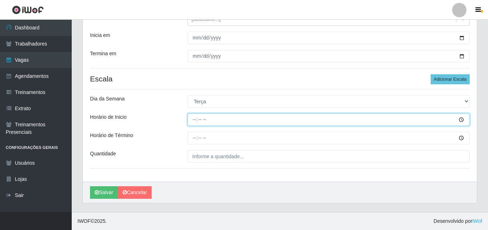
click at [195, 124] on input "Horário de Inicio" at bounding box center [329, 119] width 282 height 13
type input "08:00"
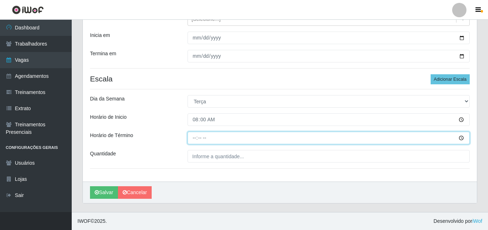
type input "14:00"
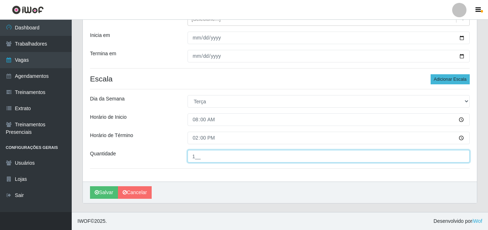
type input "1__"
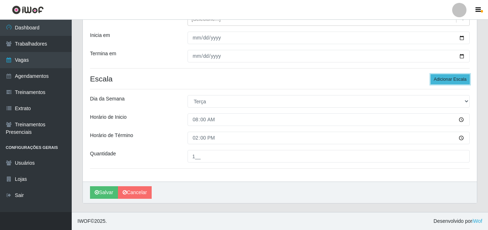
click at [457, 83] on button "Adicionar Escala" at bounding box center [450, 79] width 39 height 10
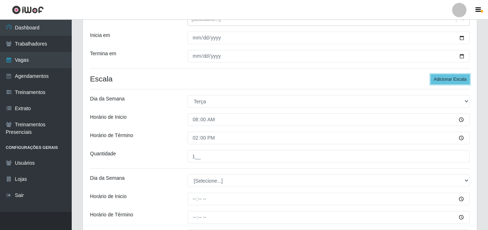
scroll to position [129, 0]
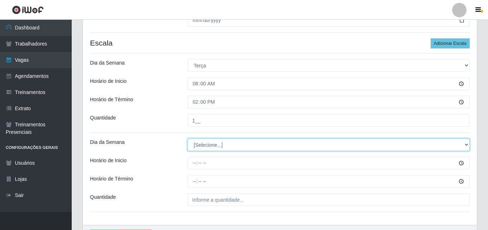
click at [210, 147] on select "[Selecione...] Segunda Terça Quarta Quinta Sexta Sábado Domingo" at bounding box center [329, 144] width 282 height 13
select select "3"
click at [188, 138] on select "[Selecione...] Segunda Terça Quarta Quinta Sexta Sábado Domingo" at bounding box center [329, 144] width 282 height 13
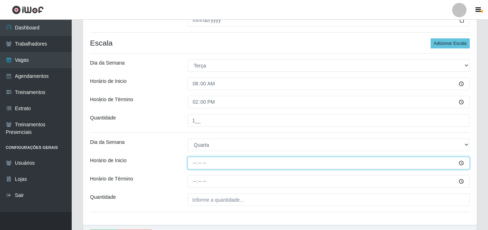
click at [197, 167] on input "Horário de Inicio" at bounding box center [329, 163] width 282 height 13
type input "08:00"
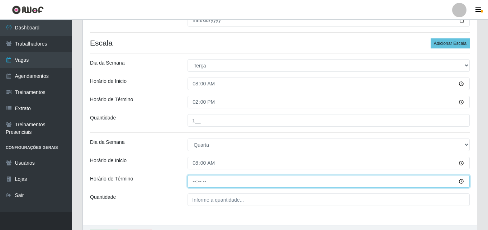
type input "14:00"
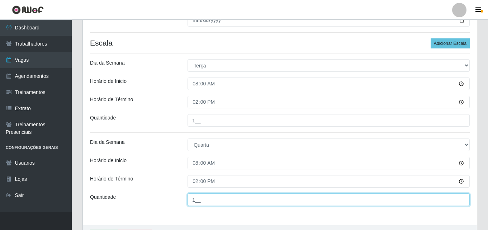
type input "1__"
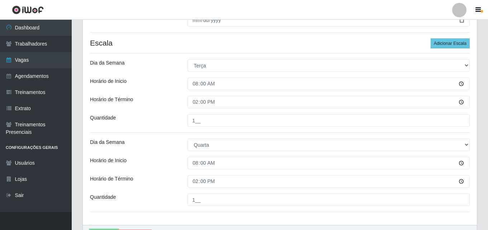
scroll to position [141, 0]
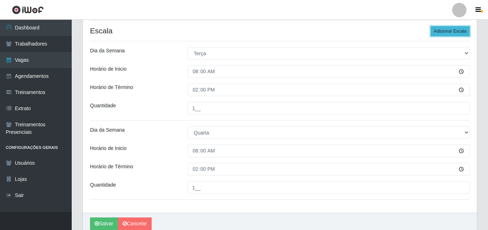
click at [456, 31] on button "Adicionar Escala" at bounding box center [450, 31] width 39 height 10
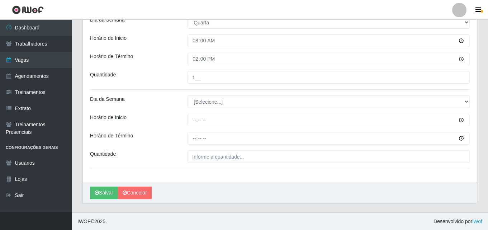
scroll to position [252, 0]
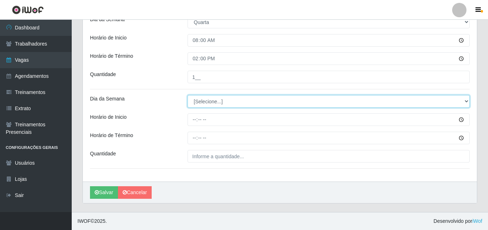
click at [246, 105] on select "[Selecione...] Segunda Terça Quarta Quinta Sexta Sábado Domingo" at bounding box center [329, 101] width 282 height 13
select select "5"
click at [188, 95] on select "[Selecione...] Segunda Terça Quarta Quinta Sexta Sábado Domingo" at bounding box center [329, 101] width 282 height 13
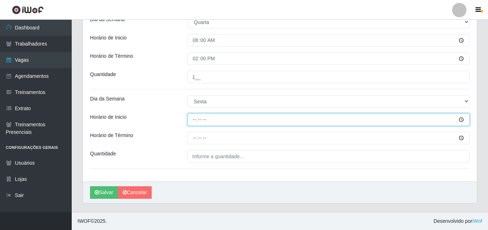
click at [196, 123] on input "Horário de Inicio" at bounding box center [329, 119] width 282 height 13
type input "08:00"
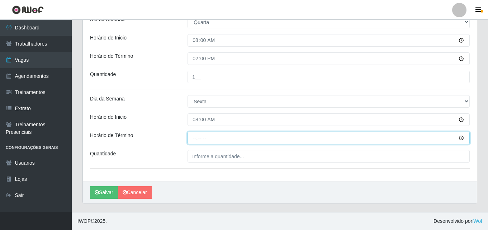
type input "14:00"
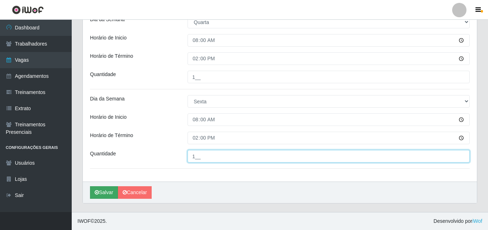
type input "1__"
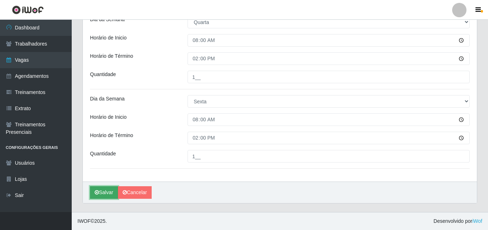
click at [105, 192] on button "Salvar" at bounding box center [104, 192] width 28 height 13
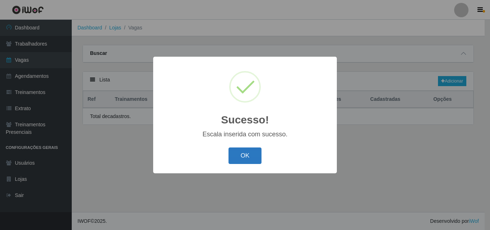
click at [255, 161] on button "OK" at bounding box center [244, 155] width 33 height 17
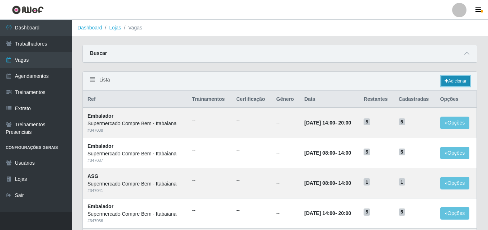
click at [455, 84] on link "Adicionar" at bounding box center [455, 81] width 28 height 10
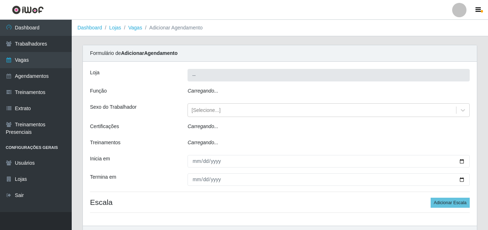
type input "Supermercado Compre Bem - Itabaiana"
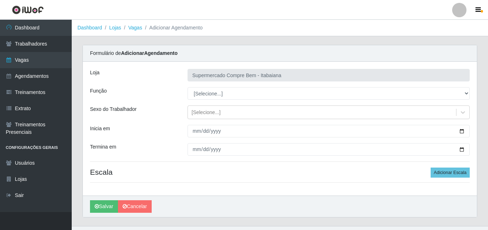
click at [315, 100] on div "Loja Supermercado Compre Bem - Itabaiana Função [Selecione...] ASG ASG + ASG ++…" at bounding box center [280, 129] width 394 height 134
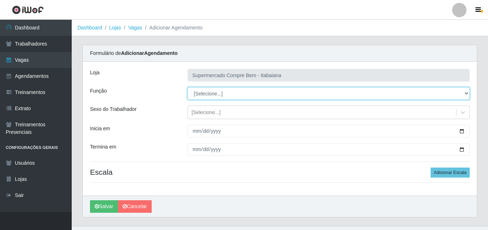
click at [316, 92] on select "[Selecione...] ASG ASG + ASG ++ Auxiliar de Estacionamento Auxiliar de Estacion…" at bounding box center [329, 93] width 282 height 13
select select "70"
click at [188, 87] on select "[Selecione...] ASG ASG + ASG ++ Auxiliar de Estacionamento Auxiliar de Estacion…" at bounding box center [329, 93] width 282 height 13
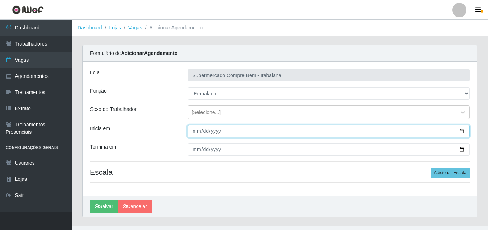
click at [460, 133] on input "Inicia em" at bounding box center [329, 131] width 282 height 13
type input "[DATE]"
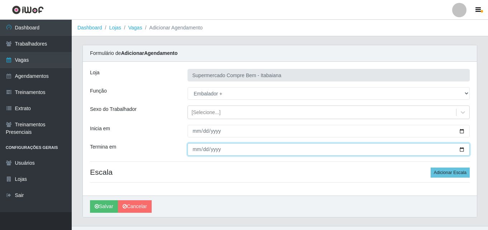
click at [461, 152] on input "Termina em" at bounding box center [329, 149] width 282 height 13
type input "[DATE]"
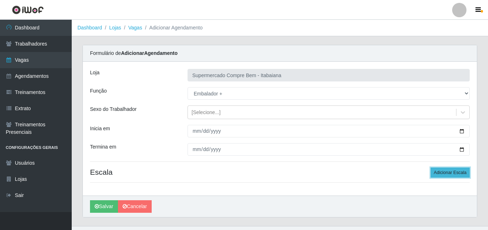
click at [463, 173] on button "Adicionar Escala" at bounding box center [450, 172] width 39 height 10
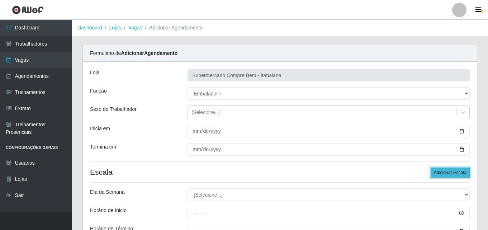
click at [463, 173] on button "Adicionar Escala" at bounding box center [450, 172] width 39 height 10
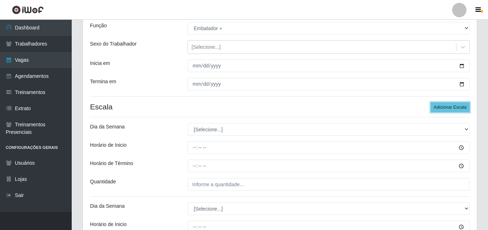
scroll to position [72, 0]
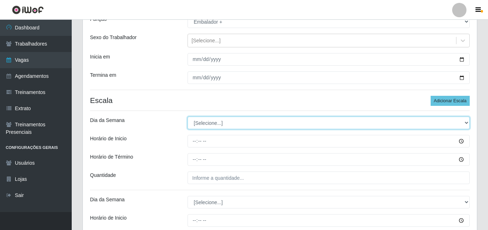
click at [235, 124] on select "[Selecione...] Segunda Terça Quarta Quinta Sexta Sábado Domingo" at bounding box center [329, 123] width 282 height 13
select select "6"
click at [188, 117] on select "[Selecione...] Segunda Terça Quarta Quinta Sexta Sábado Domingo" at bounding box center [329, 123] width 282 height 13
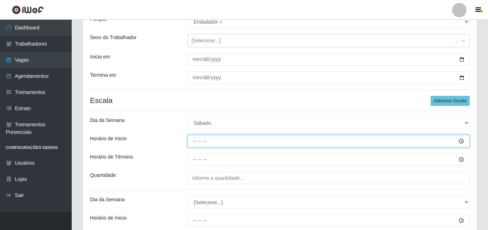
click at [197, 144] on input "Horário de Inicio" at bounding box center [329, 141] width 282 height 13
type input "08:00"
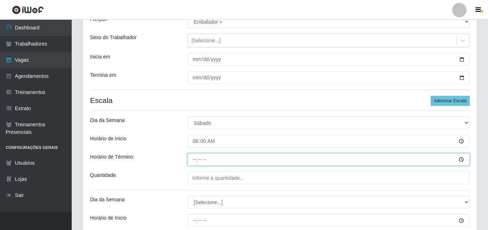
type input "14:00"
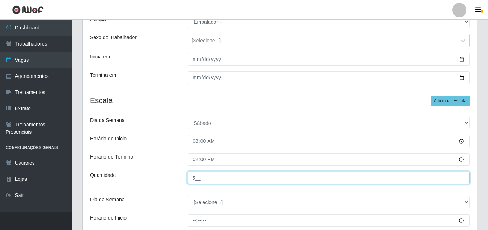
type input "5__"
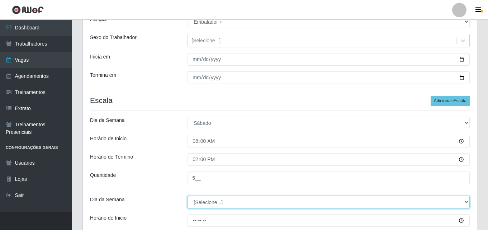
click at [197, 200] on select "[Selecione...] Segunda Terça Quarta Quinta Sexta Sábado Domingo" at bounding box center [329, 202] width 282 height 13
select select "6"
click at [188, 196] on select "[Selecione...] Segunda Terça Quarta Quinta Sexta Sábado Domingo" at bounding box center [329, 202] width 282 height 13
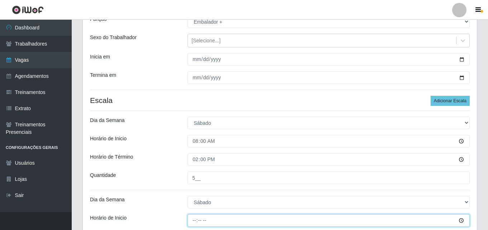
click at [198, 219] on input "Horário de Inicio" at bounding box center [329, 220] width 282 height 13
type input "14:00"
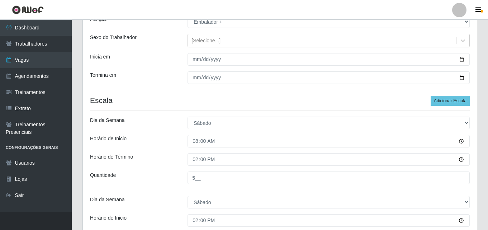
scroll to position [195, 0]
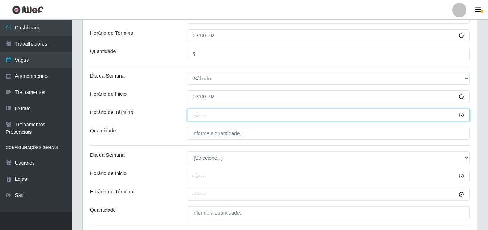
type input "20:00"
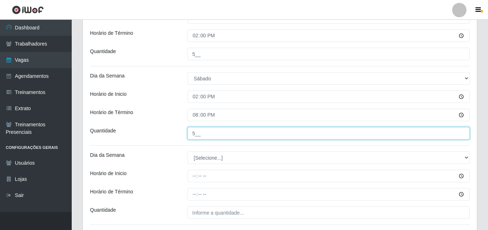
type input "5__"
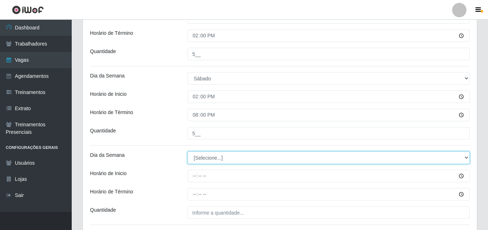
select select "0"
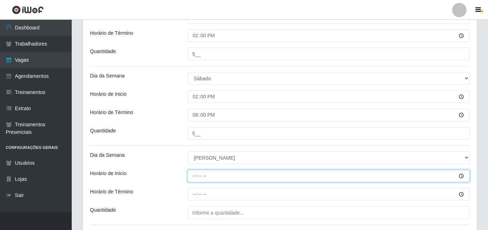
type input "07:00"
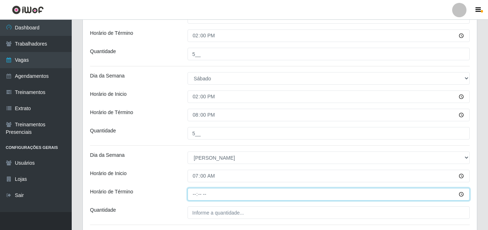
type input "13:00"
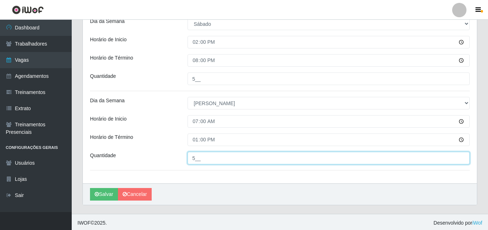
scroll to position [252, 0]
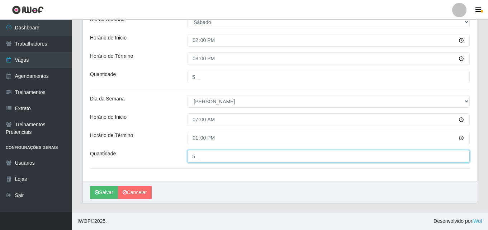
type input "5__"
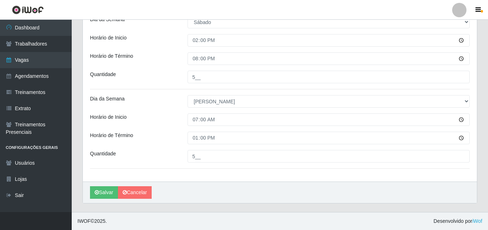
click at [99, 194] on button "Salvar" at bounding box center [104, 192] width 28 height 13
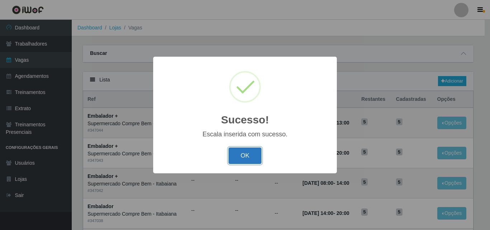
click at [237, 157] on button "OK" at bounding box center [244, 155] width 33 height 17
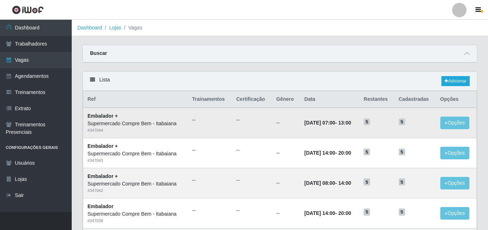
click at [259, 123] on ul "--" at bounding box center [252, 120] width 32 height 8
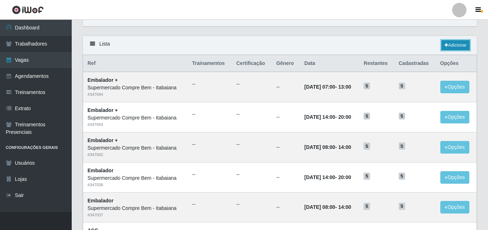
click at [446, 44] on icon at bounding box center [447, 45] width 4 height 4
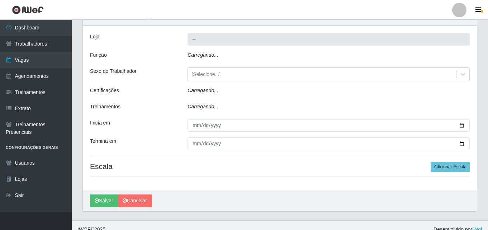
type input "Supermercado Compre Bem - Itabaiana"
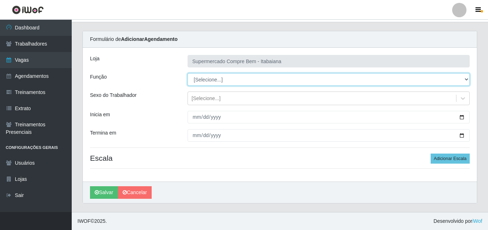
click at [223, 82] on select "[Selecione...] ASG ASG + ASG ++ Auxiliar de Estacionamento Auxiliar de Estacion…" at bounding box center [329, 79] width 282 height 13
select select "79"
click at [188, 73] on select "[Selecione...] ASG ASG + ASG ++ Auxiliar de Estacionamento Auxiliar de Estacion…" at bounding box center [329, 79] width 282 height 13
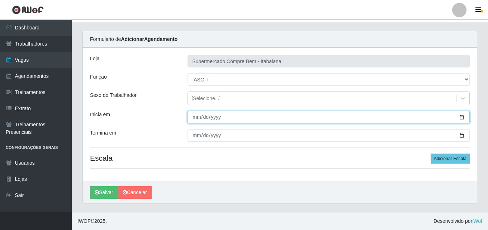
click at [462, 115] on input "Inicia em" at bounding box center [329, 117] width 282 height 13
type input "[DATE]"
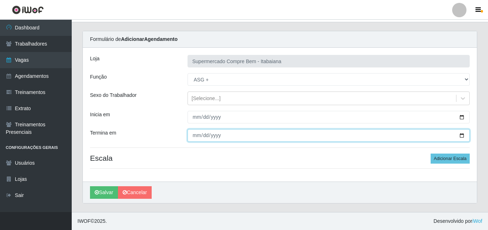
click at [462, 136] on input "Termina em" at bounding box center [329, 135] width 282 height 13
type input "[DATE]"
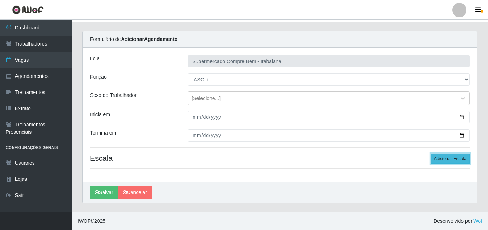
click at [443, 158] on button "Adicionar Escala" at bounding box center [450, 158] width 39 height 10
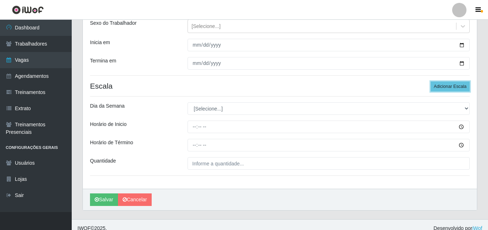
scroll to position [93, 0]
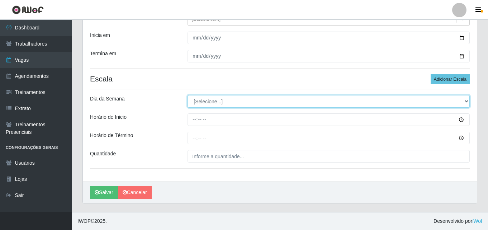
click at [219, 106] on select "[Selecione...] Segunda Terça Quarta Quinta Sexta Sábado Domingo" at bounding box center [329, 101] width 282 height 13
select select "6"
click at [188, 95] on select "[Selecione...] Segunda Terça Quarta Quinta Sexta Sábado Domingo" at bounding box center [329, 101] width 282 height 13
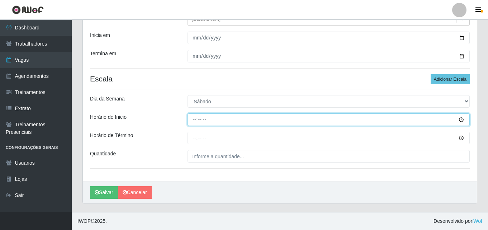
click at [198, 120] on input "Horário de Inicio" at bounding box center [329, 119] width 282 height 13
type input "08:00"
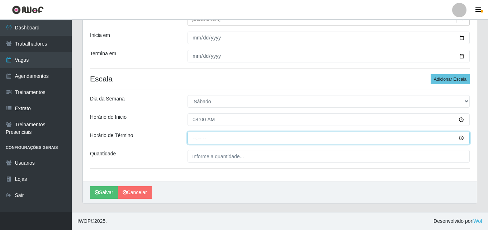
type input "14:00"
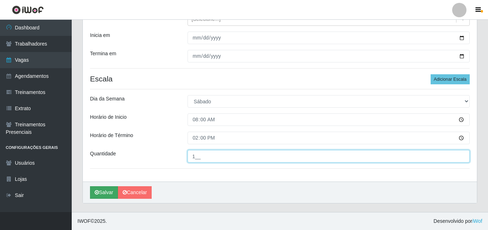
type input "1__"
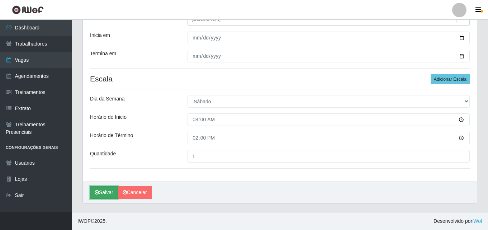
click at [107, 192] on button "Salvar" at bounding box center [104, 192] width 28 height 13
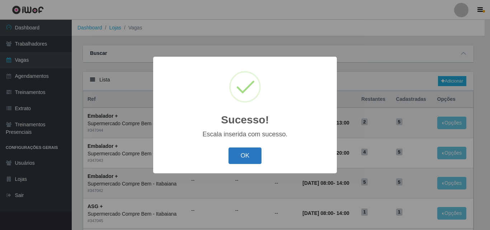
click at [252, 155] on button "OK" at bounding box center [244, 155] width 33 height 17
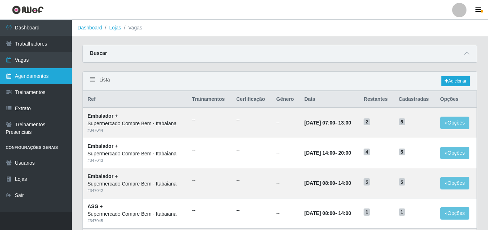
click at [45, 84] on link "Agendamentos" at bounding box center [36, 76] width 72 height 16
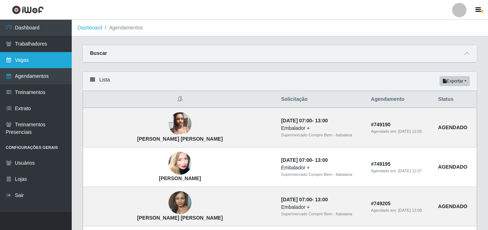
click at [29, 62] on link "Vagas" at bounding box center [36, 60] width 72 height 16
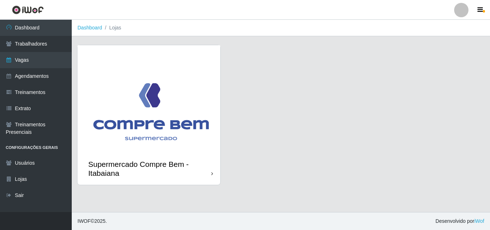
click at [147, 104] on img at bounding box center [148, 98] width 143 height 107
